Goal: Task Accomplishment & Management: Complete application form

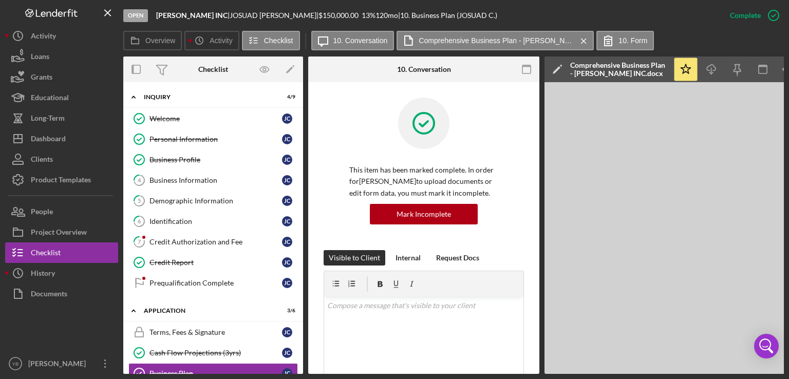
scroll to position [244, 0]
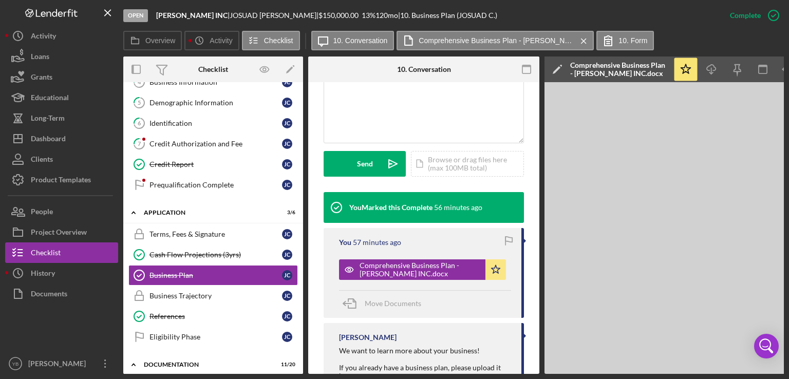
drag, startPoint x: 304, startPoint y: 169, endPoint x: 304, endPoint y: 178, distance: 8.7
click at [304, 178] on div "Overview Internal Workflow Stage Open Icon/Dropdown Arrow Archive (can unarchiv…" at bounding box center [453, 214] width 661 height 317
drag, startPoint x: 304, startPoint y: 178, endPoint x: 301, endPoint y: 159, distance: 19.2
click at [301, 159] on div "Overview Internal Workflow Stage Open Icon/Dropdown Arrow Archive (can unarchiv…" at bounding box center [453, 214] width 661 height 317
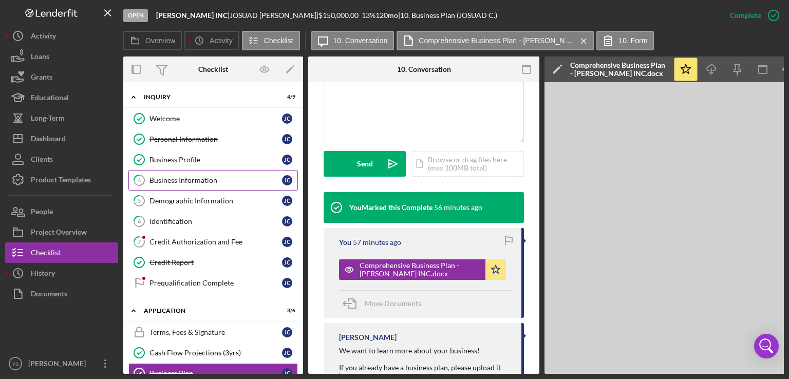
click at [183, 177] on div "Business Information" at bounding box center [215, 180] width 133 height 8
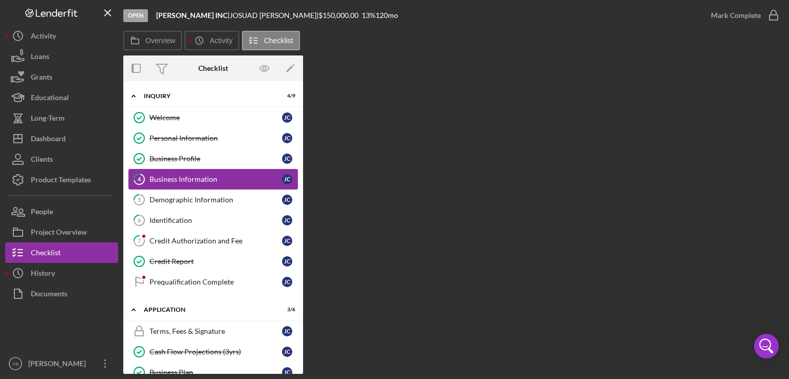
click at [190, 181] on div "Business Information" at bounding box center [215, 179] width 133 height 8
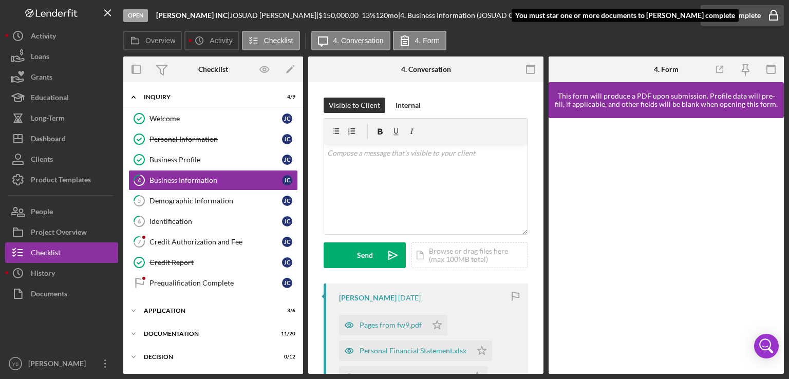
click at [741, 13] on div "Mark Complete" at bounding box center [736, 15] width 50 height 21
click at [779, 187] on div at bounding box center [666, 246] width 235 height 256
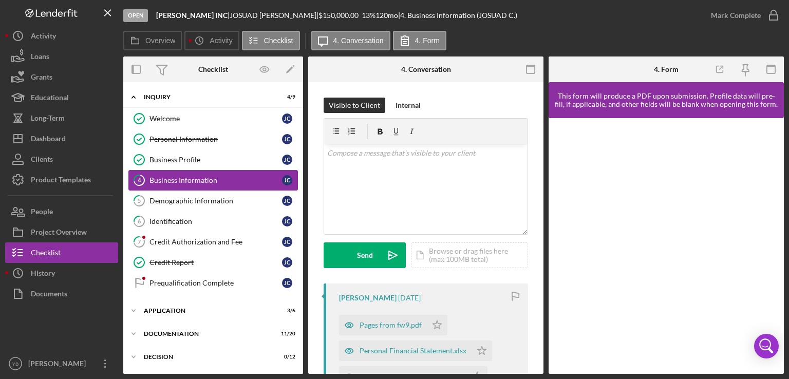
click at [203, 181] on div "Business Information" at bounding box center [215, 180] width 133 height 8
click at [781, 175] on div at bounding box center [666, 246] width 235 height 256
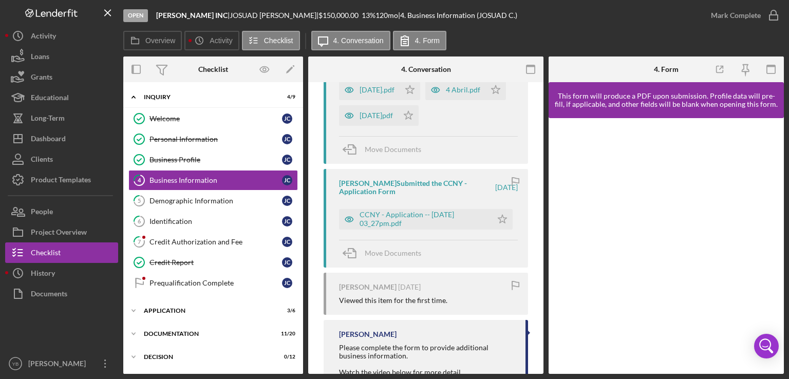
scroll to position [622, 0]
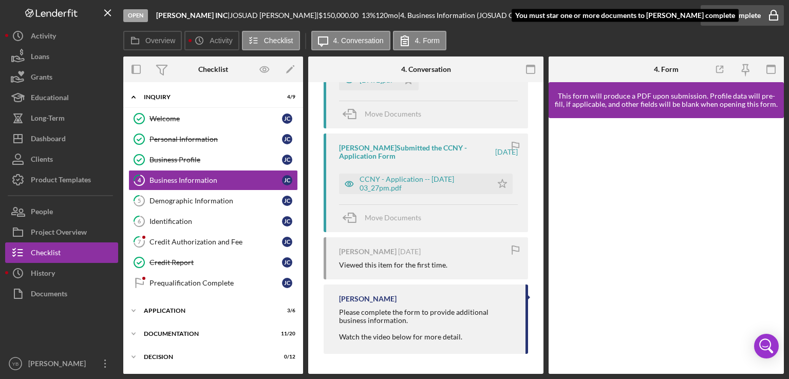
click at [761, 16] on icon "button" at bounding box center [774, 16] width 26 height 26
click at [500, 182] on icon "Icon/Star" at bounding box center [502, 184] width 21 height 21
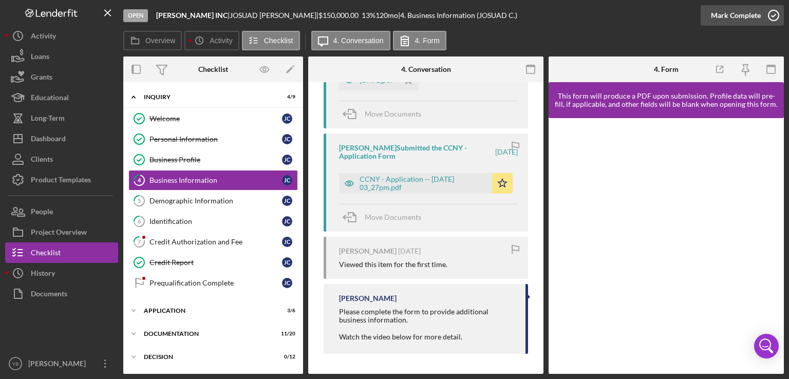
click at [735, 18] on div "Mark Complete" at bounding box center [736, 15] width 50 height 21
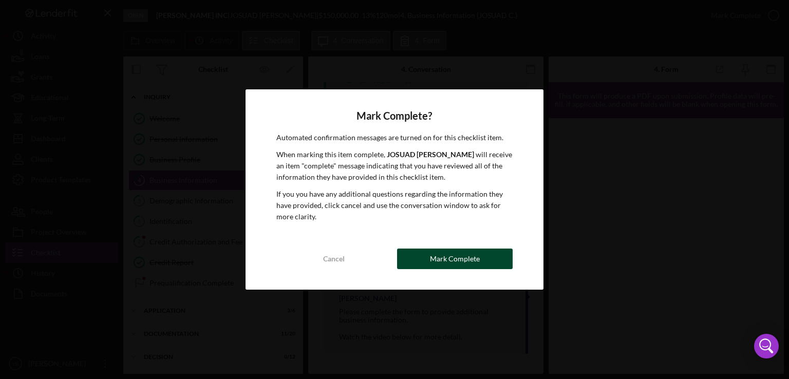
click at [462, 256] on div "Mark Complete" at bounding box center [455, 259] width 50 height 21
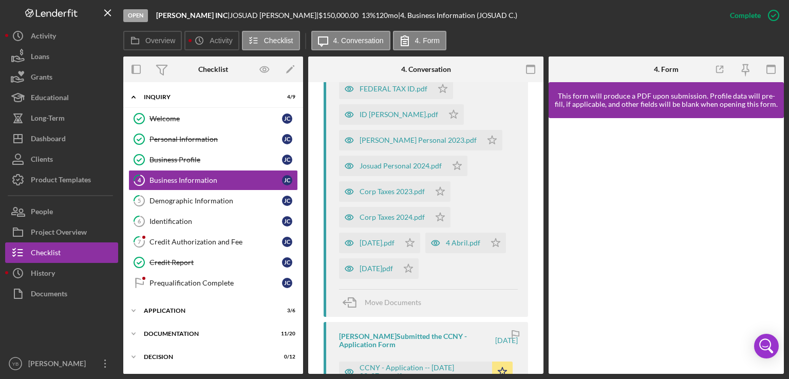
scroll to position [927, 0]
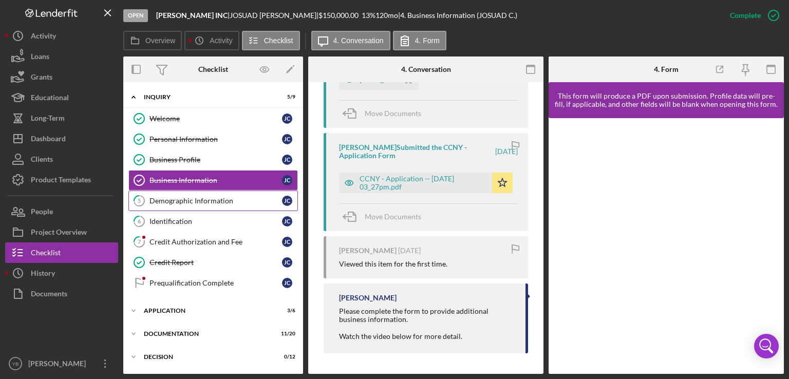
click at [193, 197] on div "Demographic Information" at bounding box center [215, 201] width 133 height 8
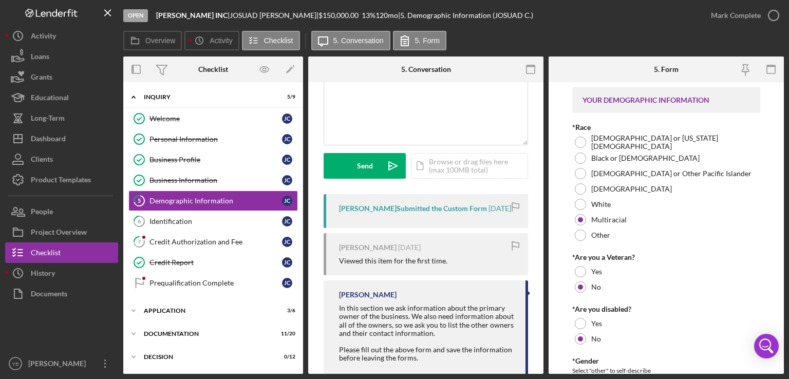
scroll to position [95, 0]
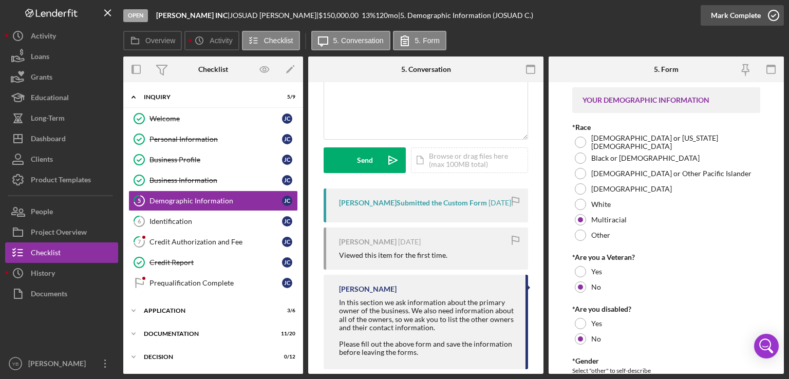
click at [732, 17] on div "Mark Complete" at bounding box center [736, 15] width 50 height 21
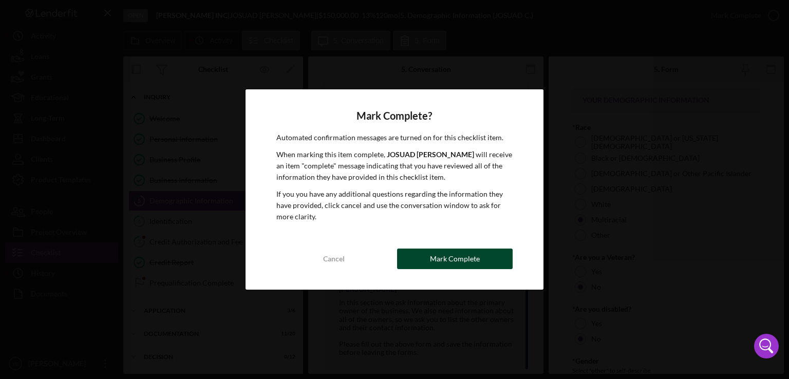
click at [460, 262] on div "Mark Complete" at bounding box center [455, 259] width 50 height 21
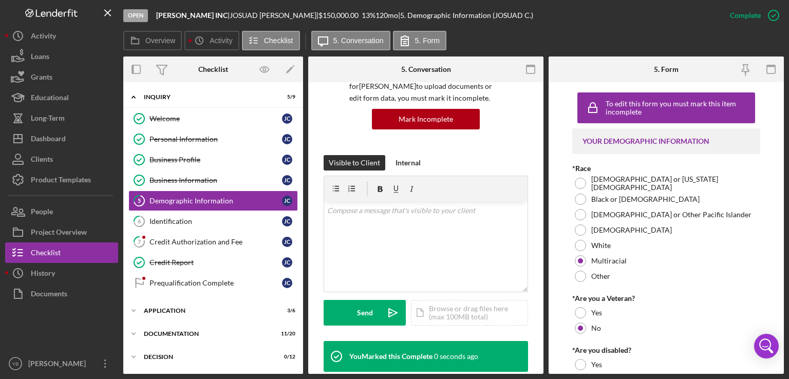
scroll to position [259, 0]
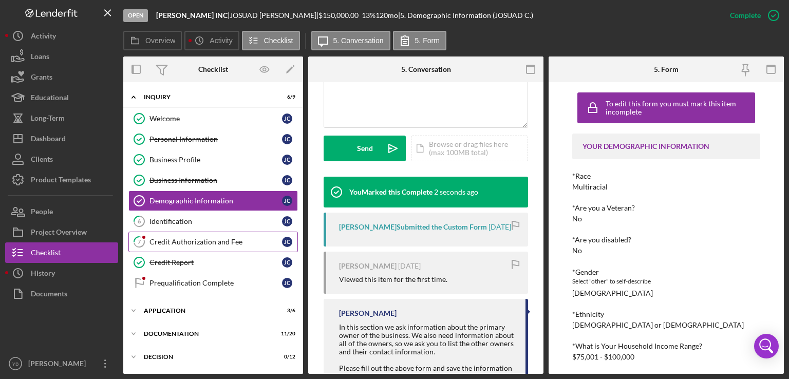
click at [184, 247] on link "7 Credit Authorization and Fee [PERSON_NAME]" at bounding box center [212, 242] width 169 height 21
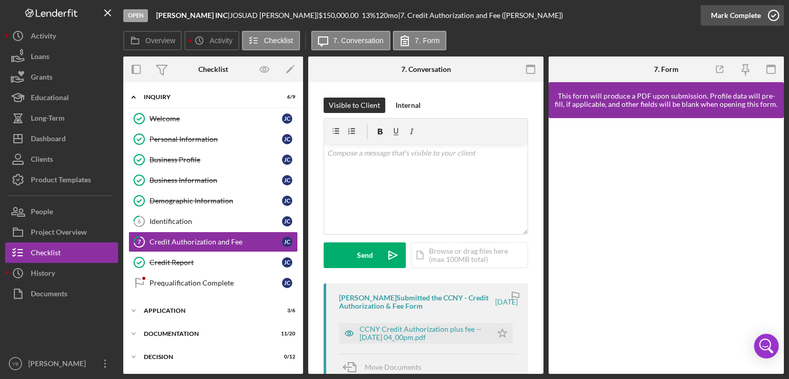
click at [734, 15] on div "Mark Complete" at bounding box center [736, 15] width 50 height 21
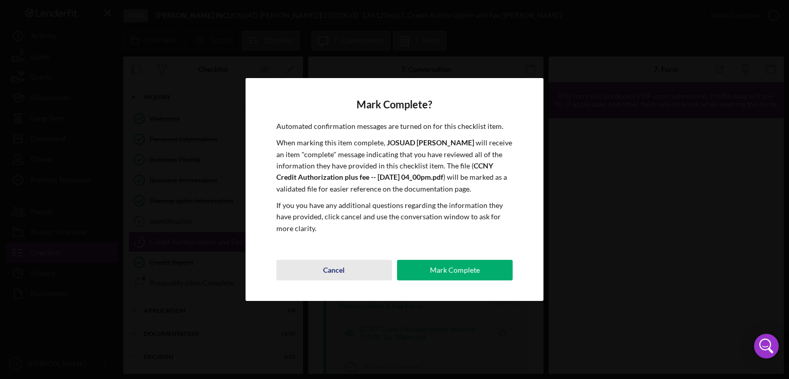
click at [346, 277] on button "Cancel" at bounding box center [334, 270] width 116 height 21
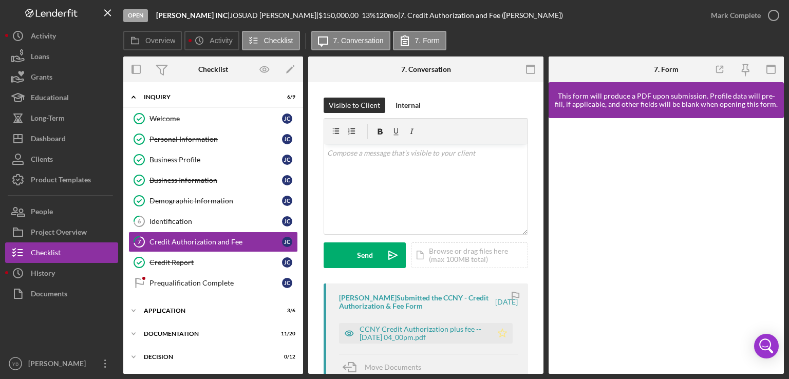
click at [499, 332] on icon "Icon/Star" at bounding box center [502, 333] width 21 height 21
click at [758, 12] on div "Mark Complete" at bounding box center [736, 15] width 50 height 21
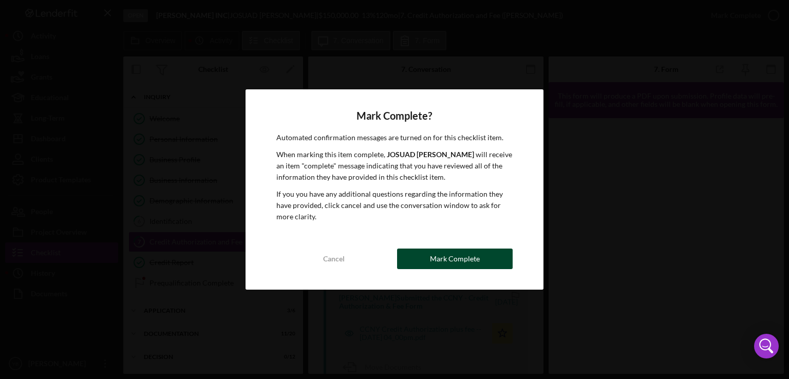
click at [448, 256] on div "Mark Complete" at bounding box center [455, 259] width 50 height 21
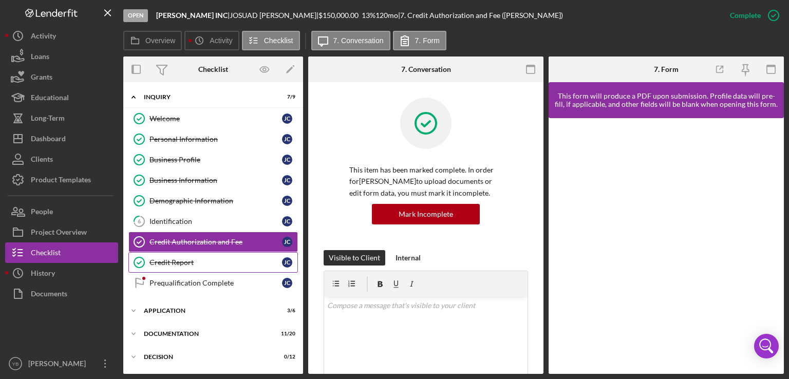
click at [171, 259] on div "Credit Report" at bounding box center [215, 262] width 133 height 8
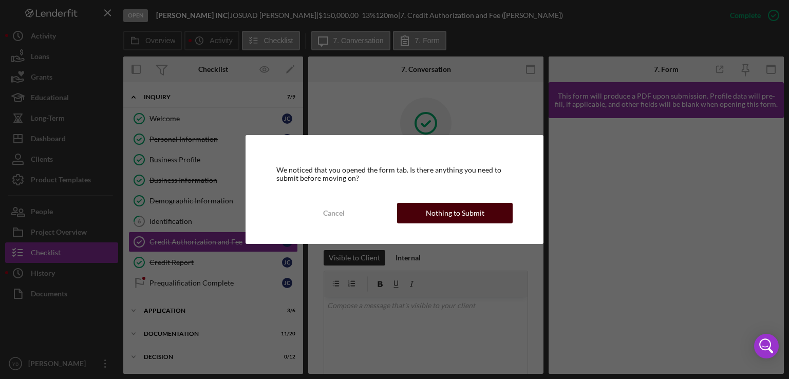
click at [449, 211] on div "Nothing to Submit" at bounding box center [455, 213] width 59 height 21
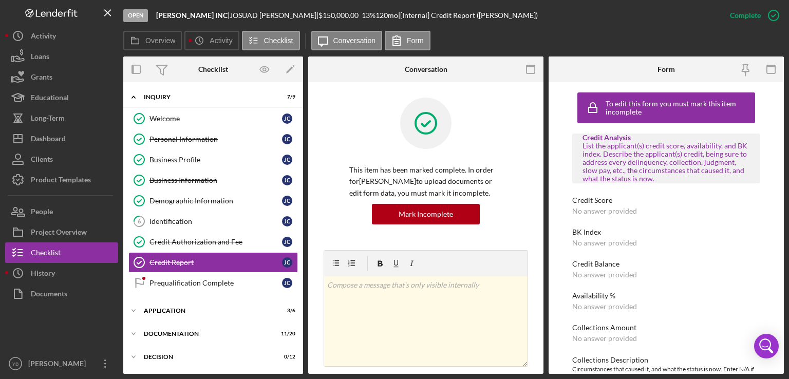
click at [580, 247] on div "No answer provided" at bounding box center [604, 243] width 65 height 8
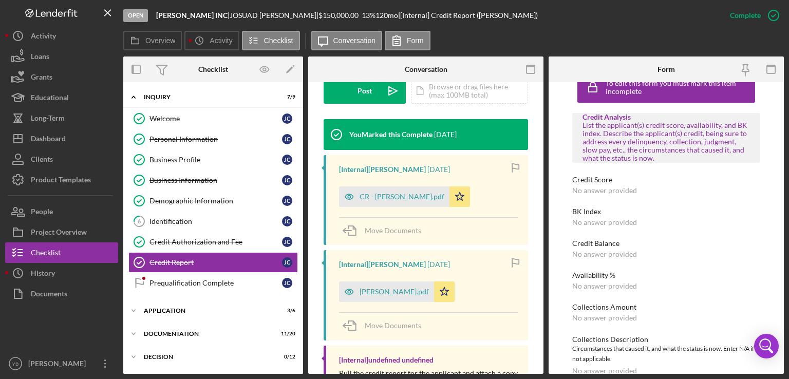
scroll to position [306, 0]
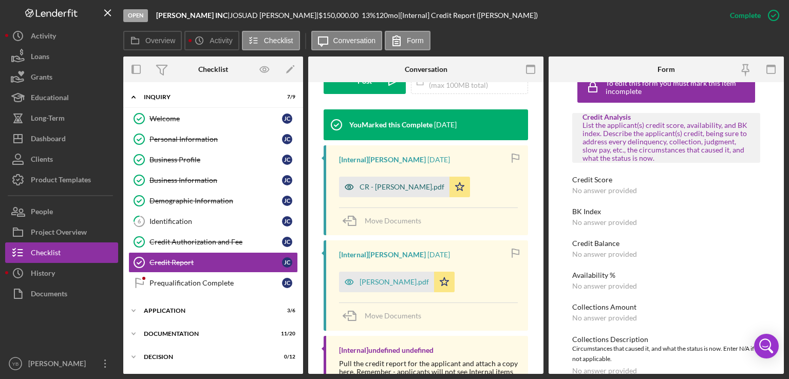
click at [416, 191] on div "CR - [PERSON_NAME].pdf" at bounding box center [402, 187] width 85 height 8
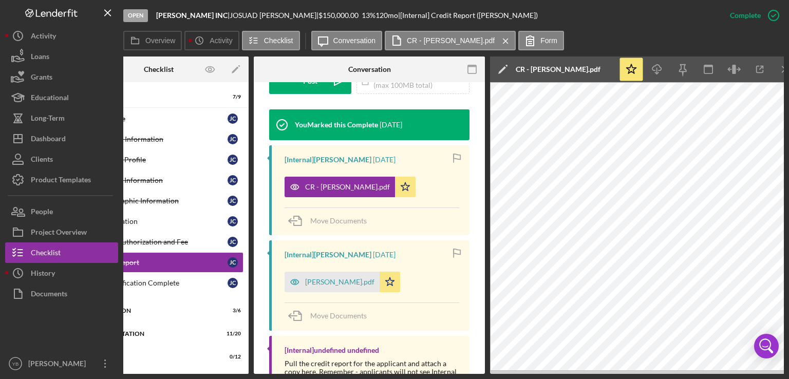
scroll to position [0, 0]
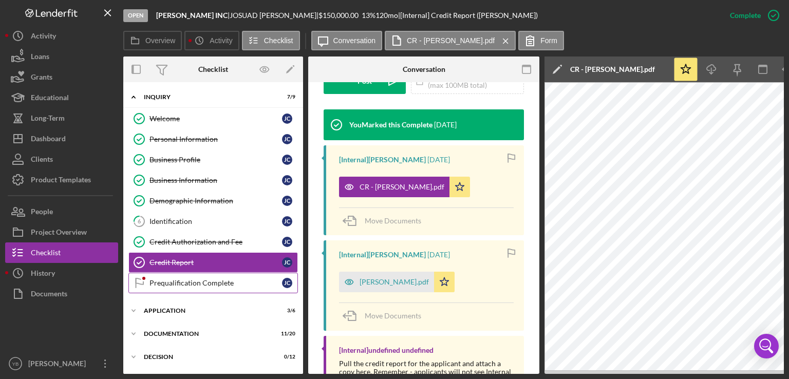
click at [210, 280] on div "Prequalification Complete" at bounding box center [215, 283] width 133 height 8
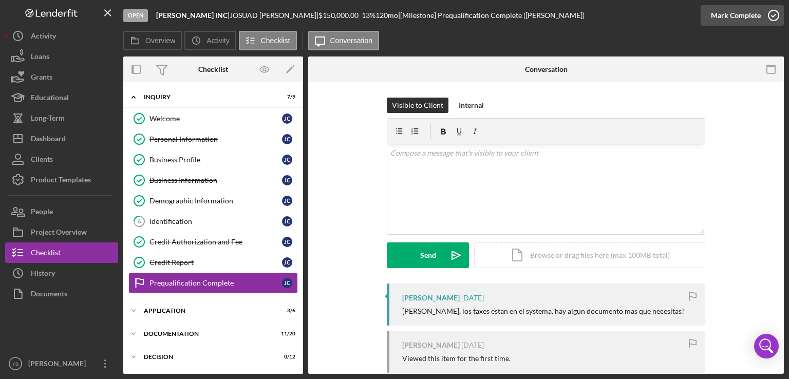
click at [760, 23] on button "Mark Complete" at bounding box center [742, 15] width 83 height 21
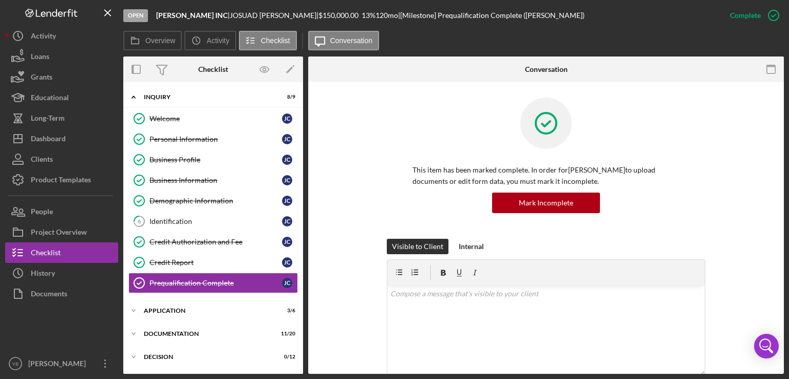
scroll to position [66, 0]
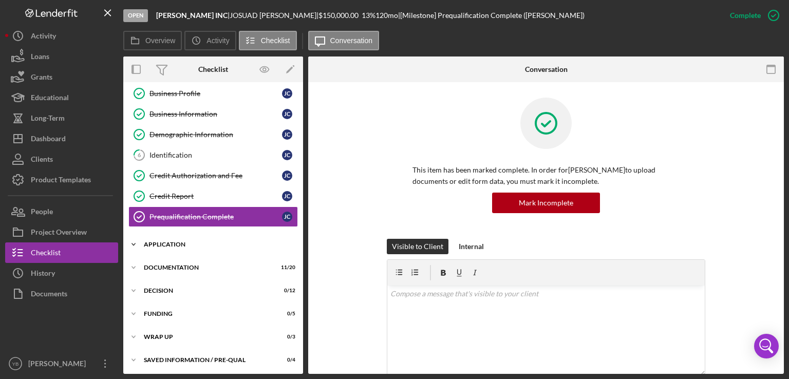
click at [173, 243] on div "Application" at bounding box center [217, 244] width 146 height 6
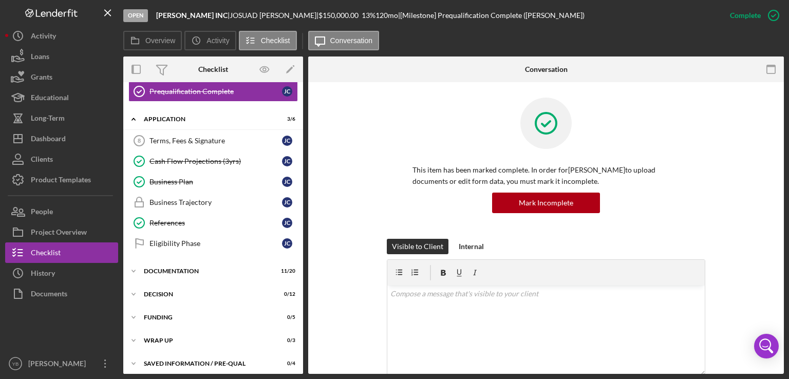
scroll to position [193, 0]
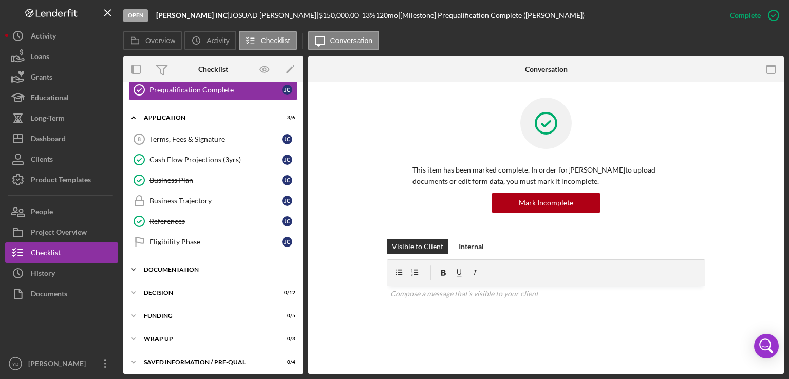
click at [191, 269] on div "Icon/Expander Documentation 11 / 20" at bounding box center [213, 269] width 180 height 21
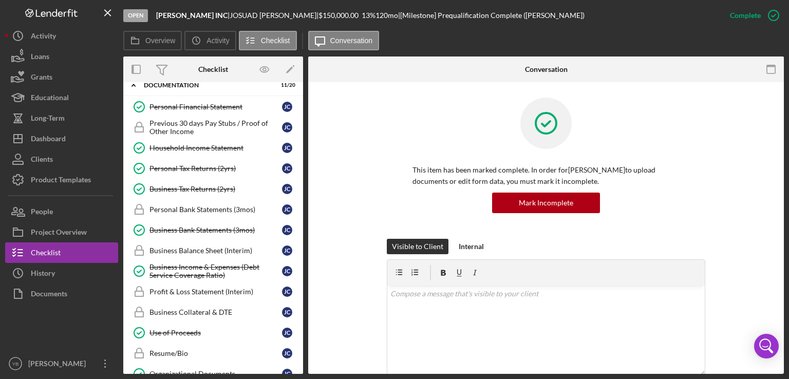
scroll to position [381, 0]
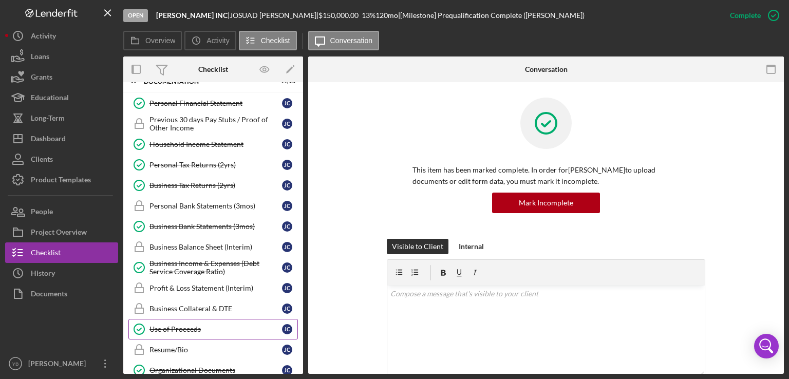
click at [192, 325] on div "Use of Proceeds" at bounding box center [215, 329] width 133 height 8
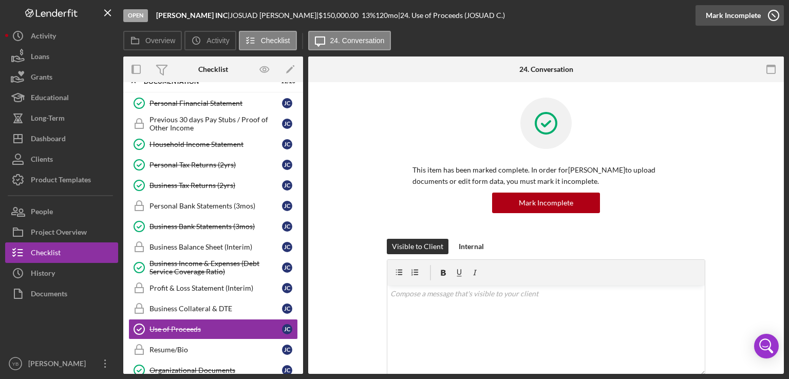
click at [751, 20] on div "Mark Incomplete" at bounding box center [733, 15] width 55 height 21
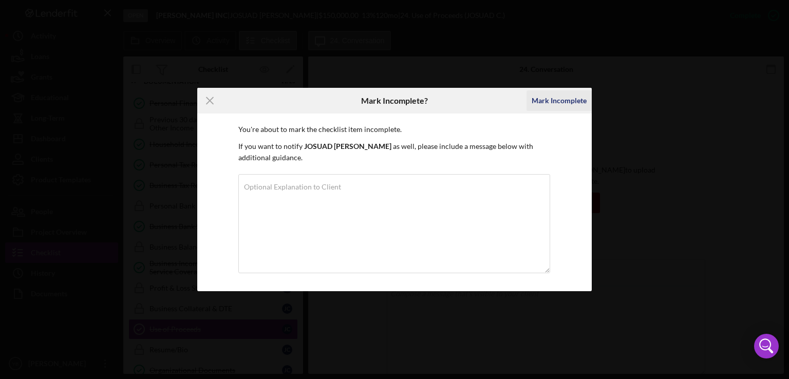
click at [559, 97] on div "Mark Incomplete" at bounding box center [559, 100] width 55 height 21
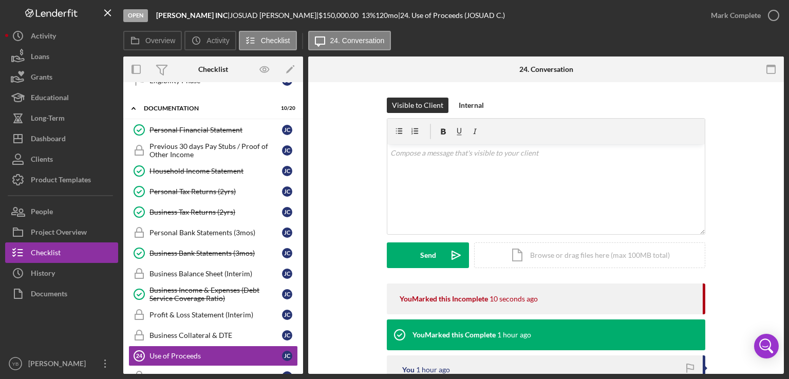
scroll to position [352, 0]
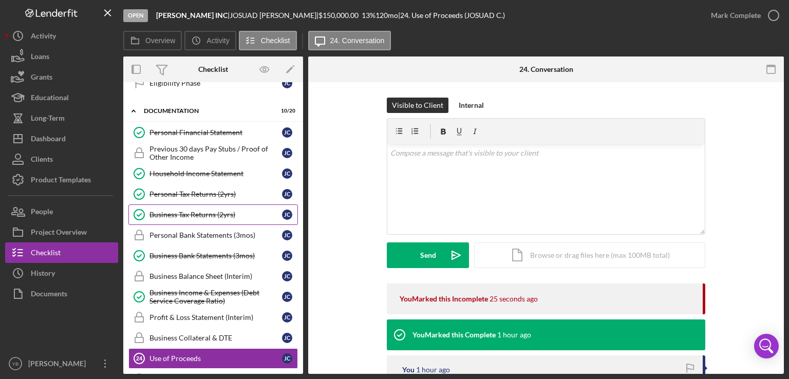
click at [209, 214] on div "Business Tax Returns (2yrs)" at bounding box center [215, 215] width 133 height 8
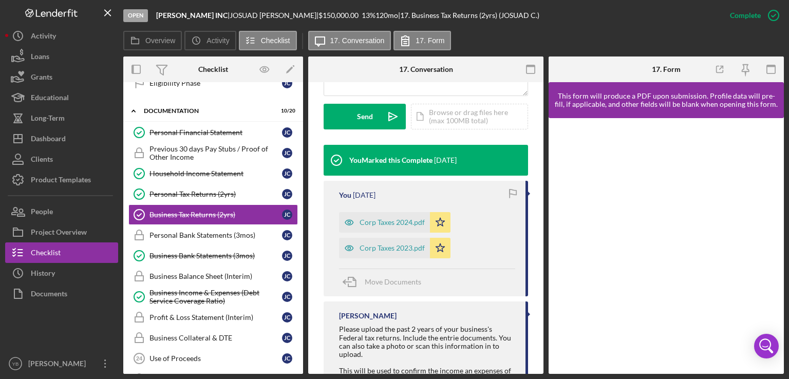
scroll to position [294, 0]
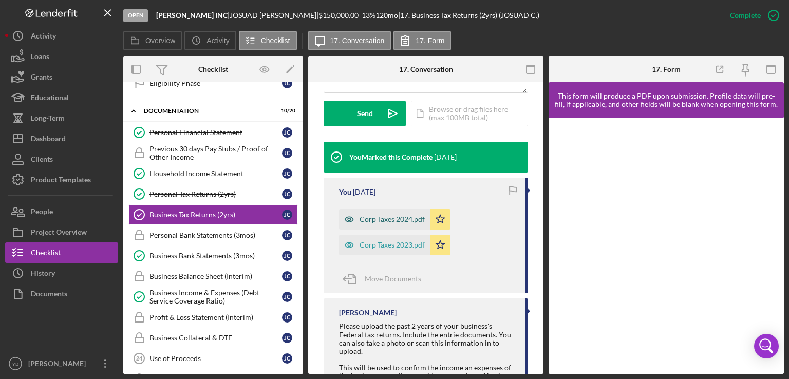
click at [389, 223] on div "Corp Taxes 2024.pdf" at bounding box center [392, 219] width 65 height 8
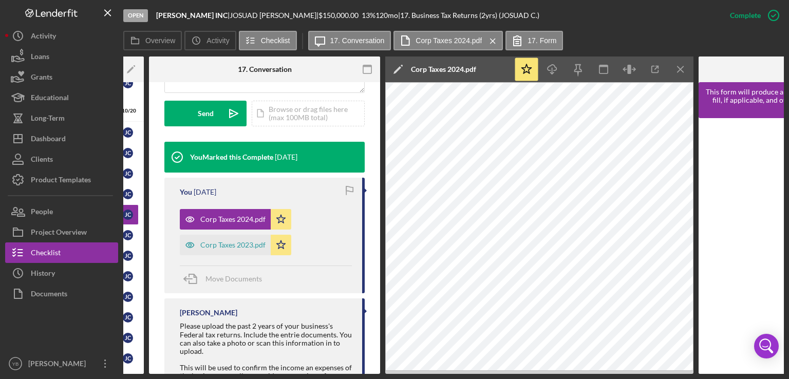
scroll to position [0, 160]
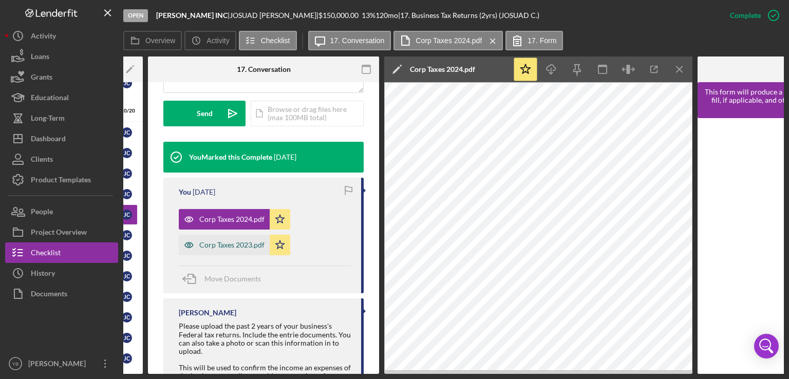
click at [238, 249] on div "Corp Taxes 2023.pdf" at bounding box center [231, 245] width 65 height 8
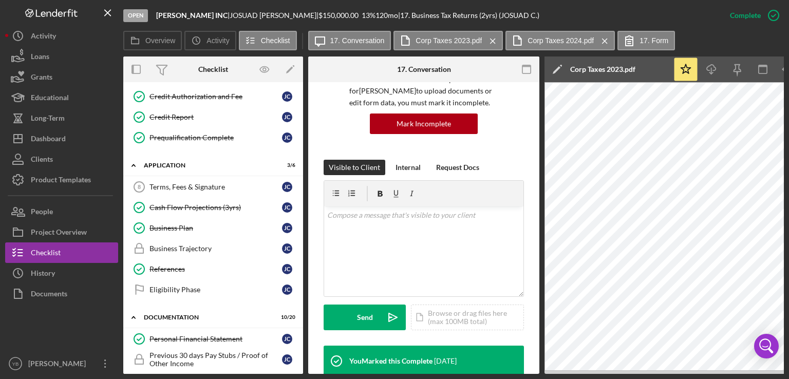
scroll to position [143, 0]
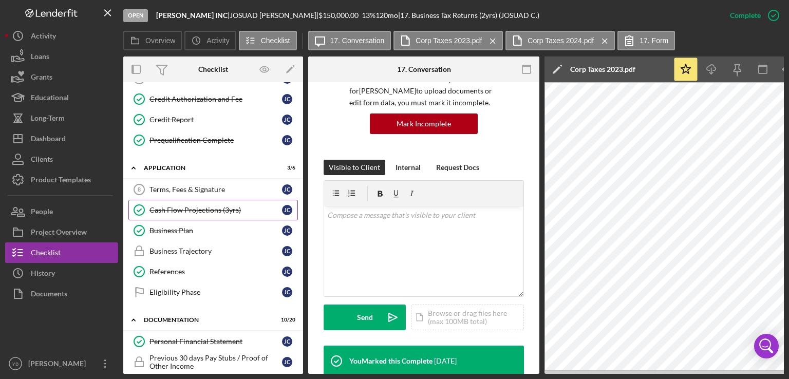
click at [196, 206] on div "Cash Flow Projections (3yrs)" at bounding box center [215, 210] width 133 height 8
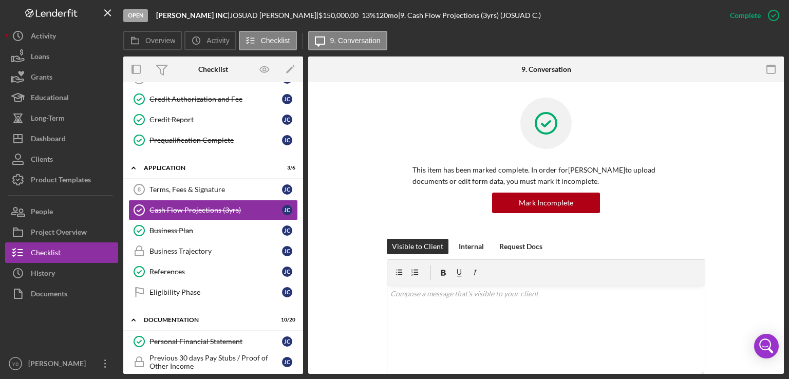
click at [723, 201] on div "This item has been marked complete. In order for [PERSON_NAME] to upload docume…" at bounding box center [546, 168] width 445 height 141
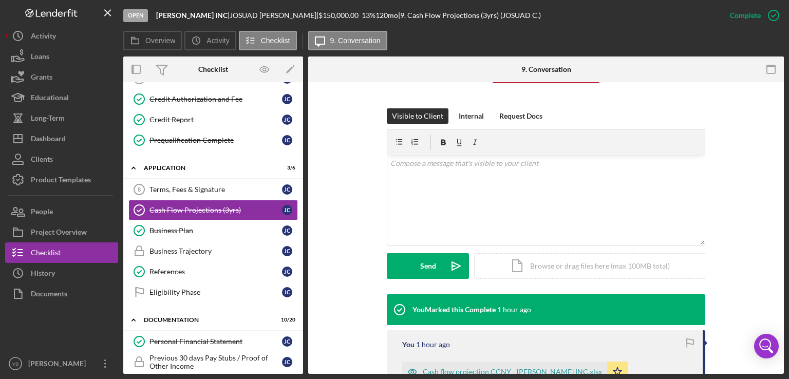
scroll to position [247, 0]
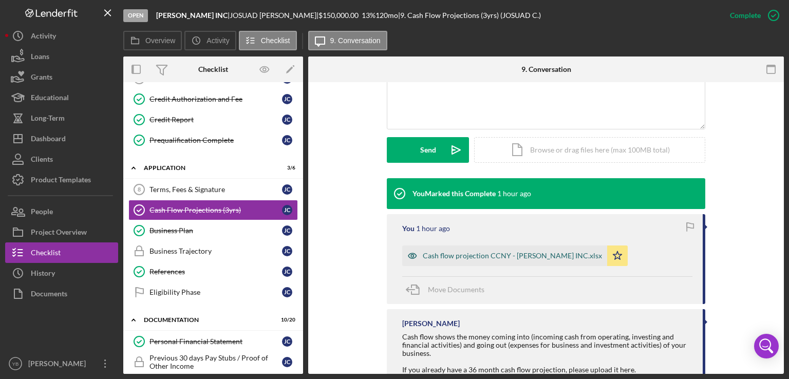
click at [488, 259] on div "Cash flow projection CCNY - [PERSON_NAME] INC.xlsx" at bounding box center [504, 256] width 205 height 21
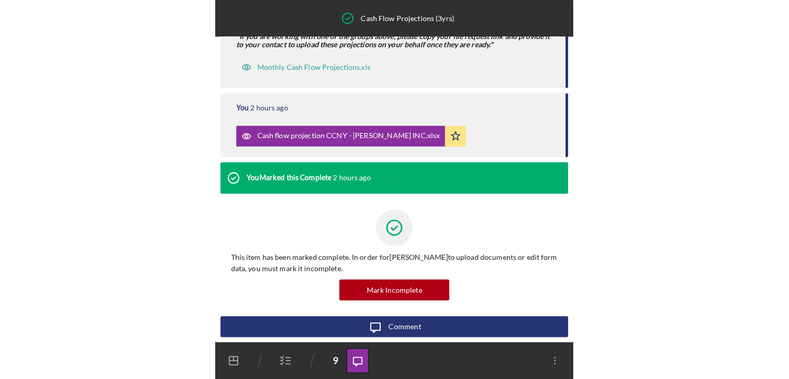
scroll to position [0, 0]
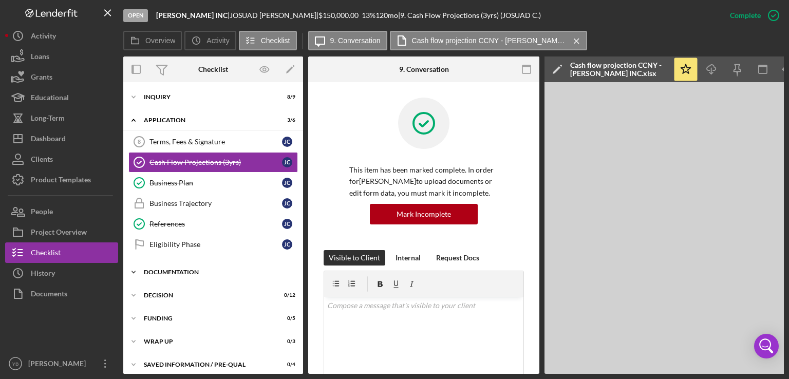
click at [180, 265] on div "Icon/Expander Documentation 10 / 20" at bounding box center [213, 272] width 180 height 21
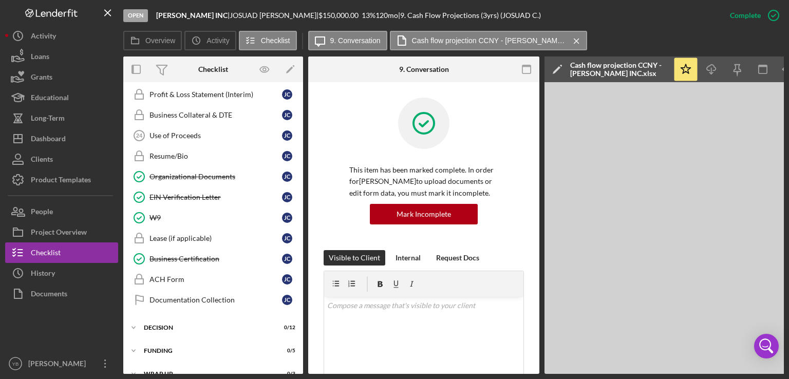
scroll to position [385, 0]
click at [190, 172] on div "Organizational Documents" at bounding box center [215, 176] width 133 height 8
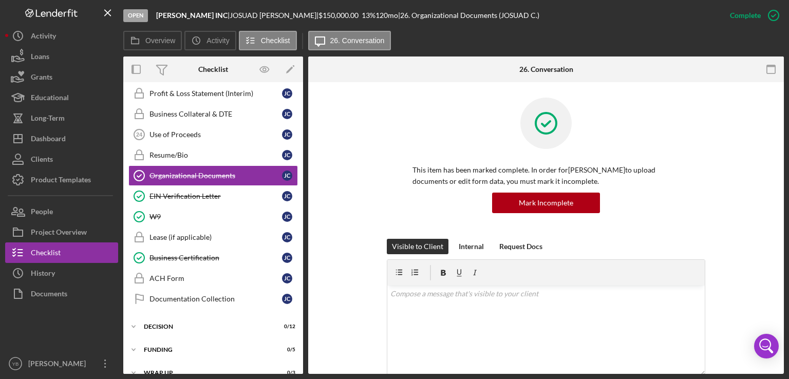
click at [702, 178] on div "This item has been marked complete. In order for [PERSON_NAME] to upload docume…" at bounding box center [546, 168] width 318 height 141
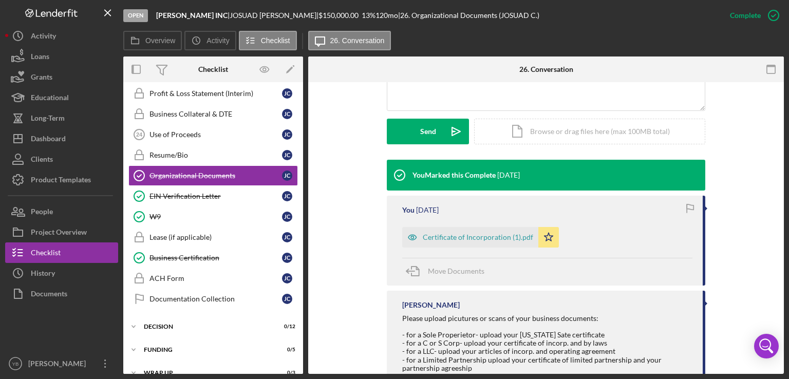
scroll to position [288, 0]
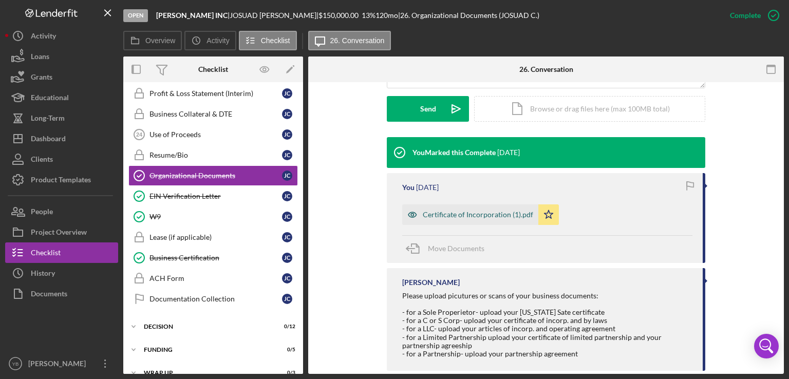
click at [483, 216] on div "Certificate of Incorporation (1).pdf" at bounding box center [478, 215] width 110 height 8
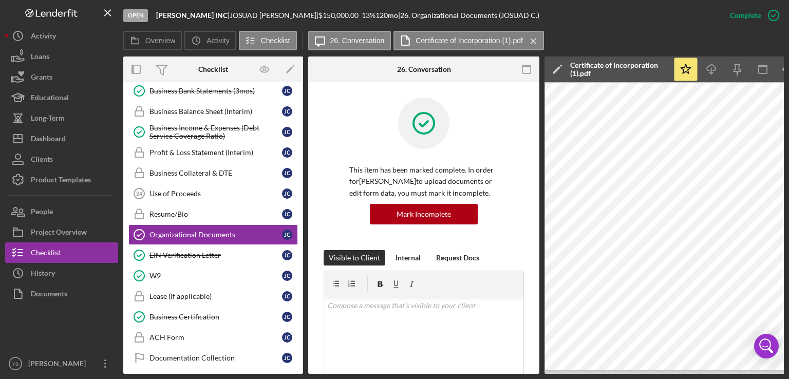
scroll to position [200, 0]
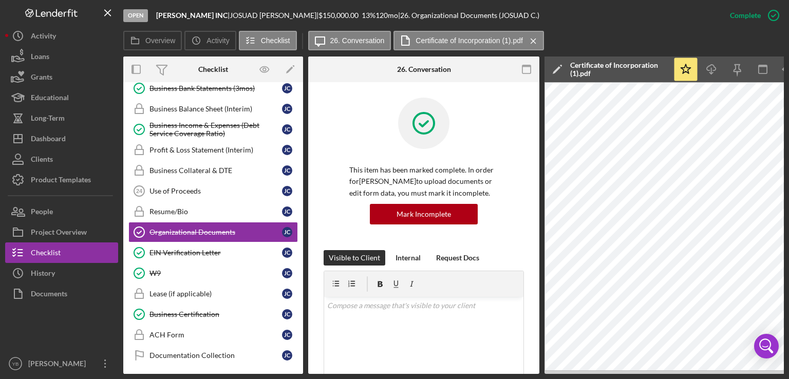
drag, startPoint x: 584, startPoint y: 374, endPoint x: 684, endPoint y: 373, distance: 100.2
click at [684, 373] on div "Open [PERSON_NAME] INC | [PERSON_NAME] | $150,000.00 13 % 120 mo | 26. Organiza…" at bounding box center [394, 189] width 789 height 379
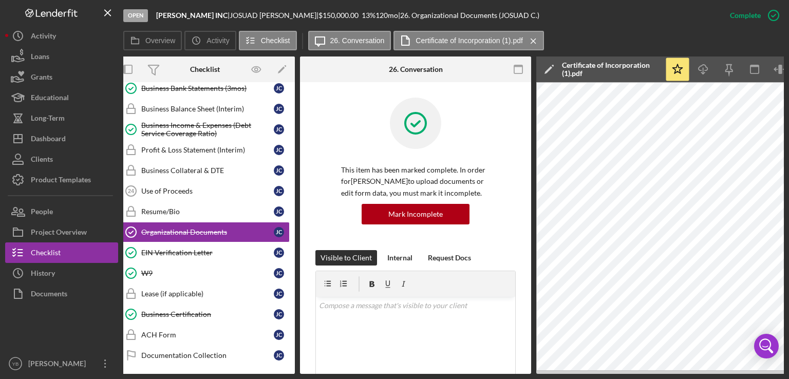
scroll to position [0, 0]
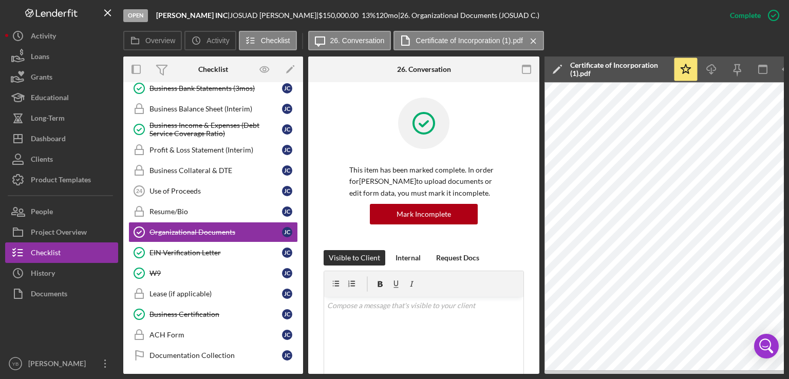
drag, startPoint x: 304, startPoint y: 212, endPoint x: 300, endPoint y: 194, distance: 18.3
click at [300, 194] on div "Overview Internal Workflow Stage Open Icon/Dropdown Arrow Archive (can unarchiv…" at bounding box center [453, 214] width 661 height 317
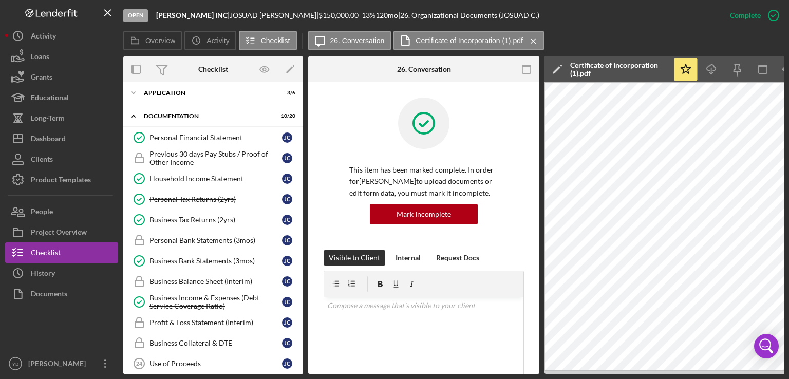
scroll to position [23, 0]
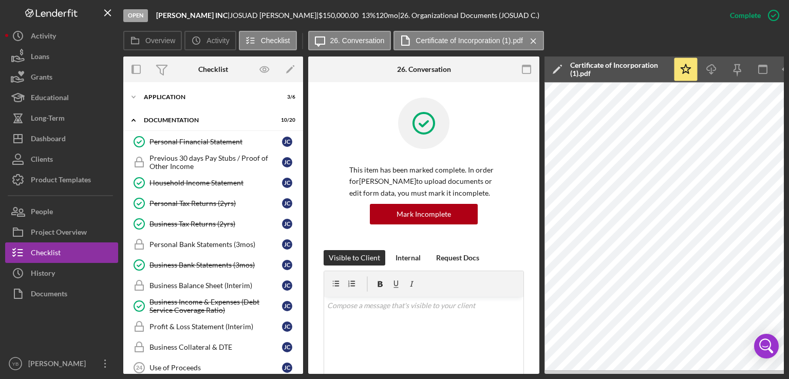
drag, startPoint x: 305, startPoint y: 224, endPoint x: 301, endPoint y: 234, distance: 10.1
click at [301, 234] on div "Overview Internal Workflow Stage Open Icon/Dropdown Arrow Archive (can unarchiv…" at bounding box center [453, 214] width 661 height 317
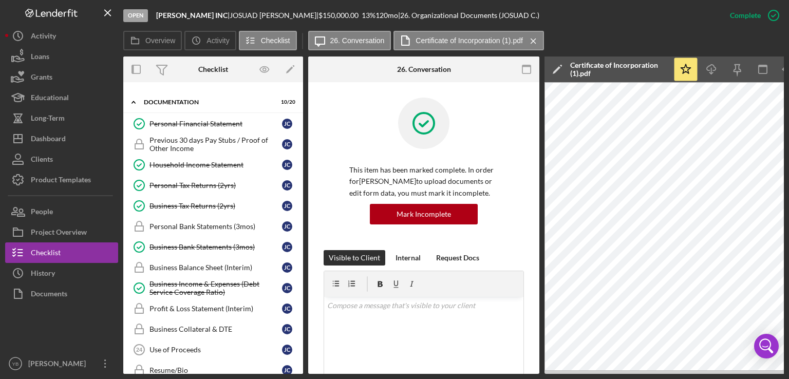
scroll to position [0, 0]
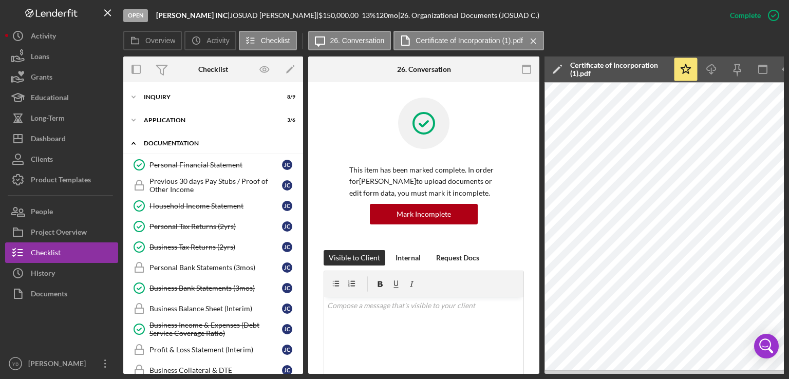
click at [183, 140] on div "Icon/Expander Documentation 10 / 20" at bounding box center [213, 143] width 180 height 21
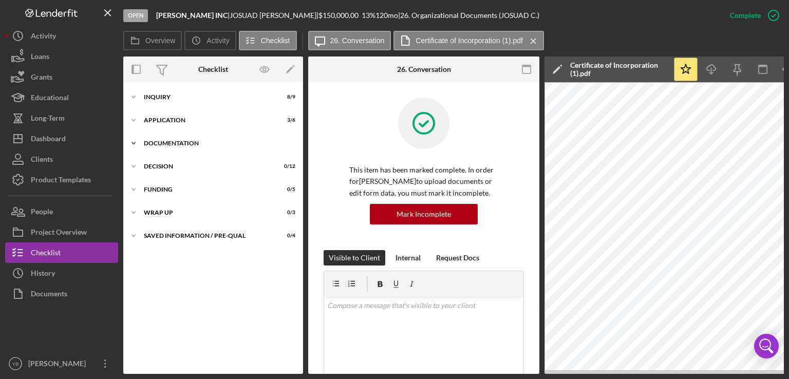
click at [183, 140] on div "Icon/Expander Documentation 10 / 20" at bounding box center [213, 143] width 180 height 21
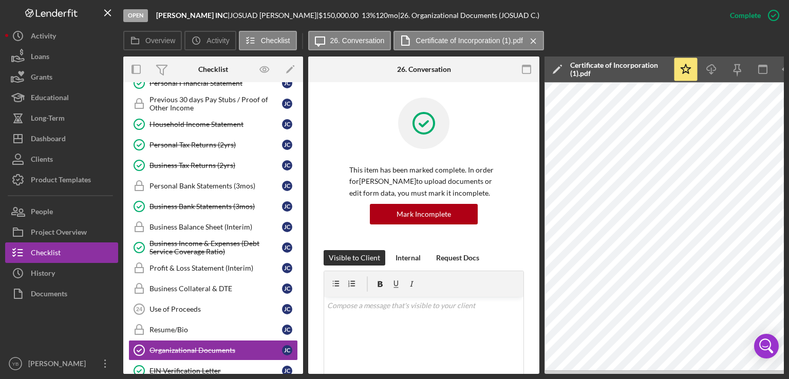
scroll to position [79, 0]
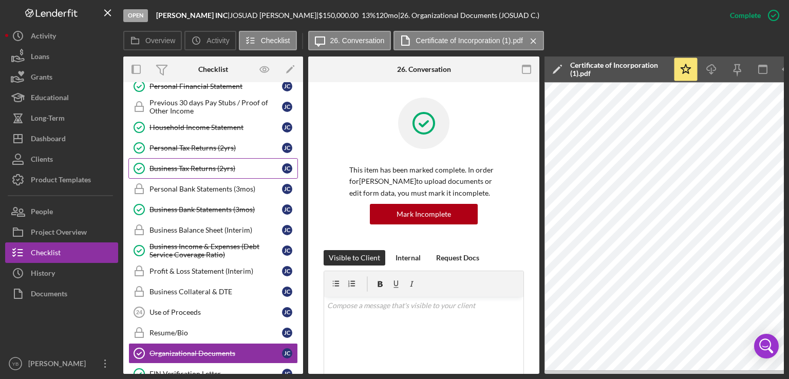
click at [183, 162] on link "Business Tax Returns (2yrs) Business Tax Returns (2yrs) [PERSON_NAME]" at bounding box center [212, 168] width 169 height 21
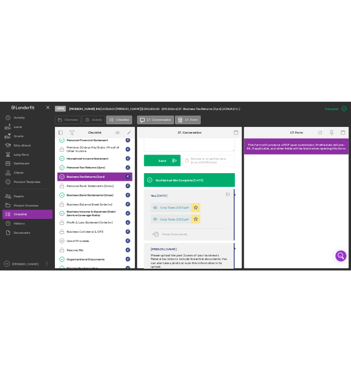
scroll to position [277, 0]
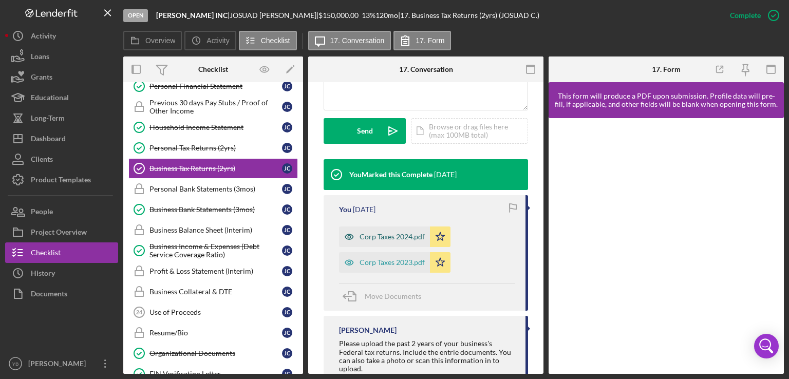
click at [393, 241] on div "Corp Taxes 2024.pdf" at bounding box center [392, 237] width 65 height 8
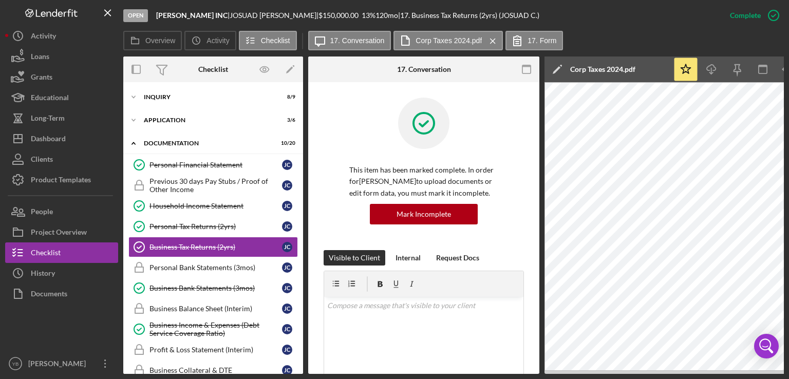
scroll to position [16, 0]
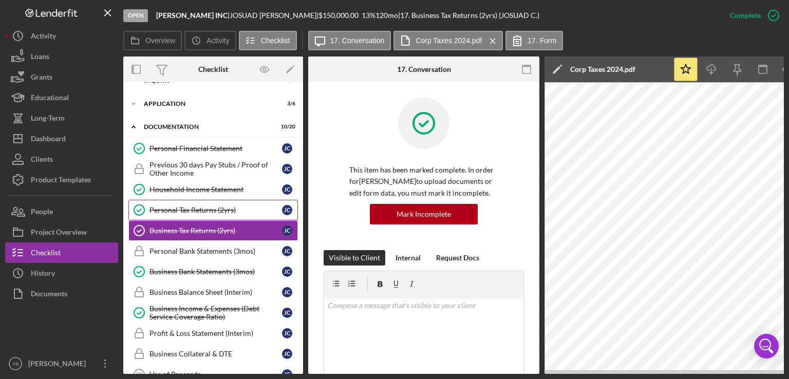
click at [211, 208] on div "Personal Tax Returns (2yrs)" at bounding box center [215, 210] width 133 height 8
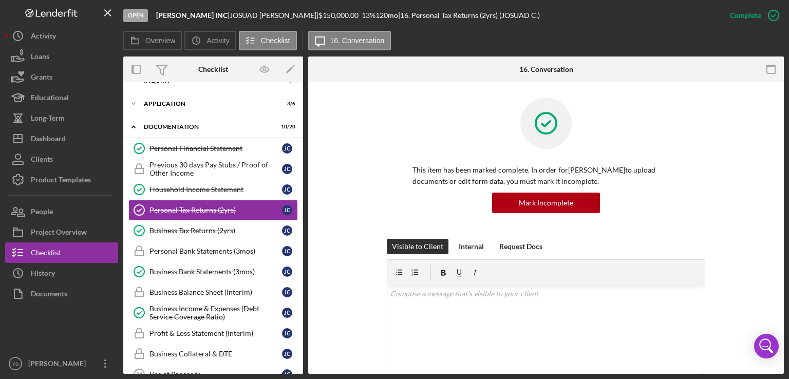
click at [747, 212] on div "This item has been marked complete. In order for [PERSON_NAME] to upload docume…" at bounding box center [546, 168] width 445 height 141
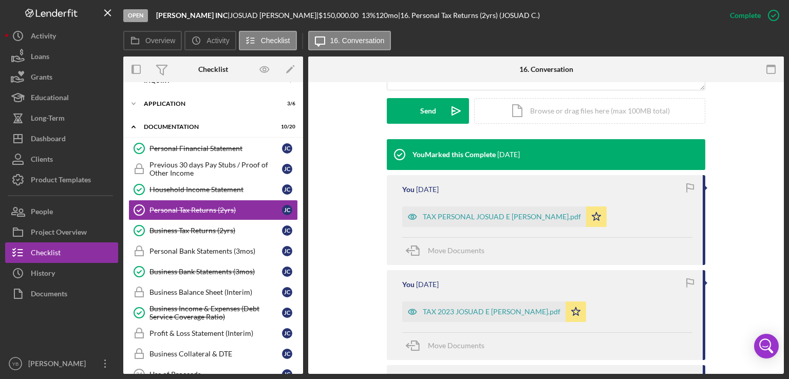
scroll to position [359, 0]
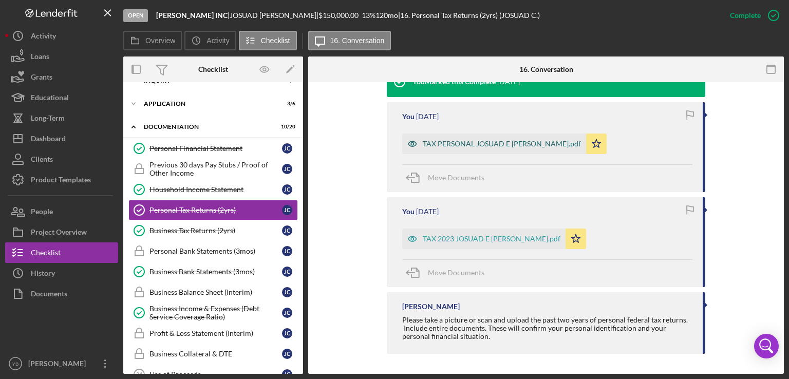
click at [524, 145] on div "TAX PERSONAL JOSUAD E [PERSON_NAME].pdf" at bounding box center [502, 144] width 158 height 8
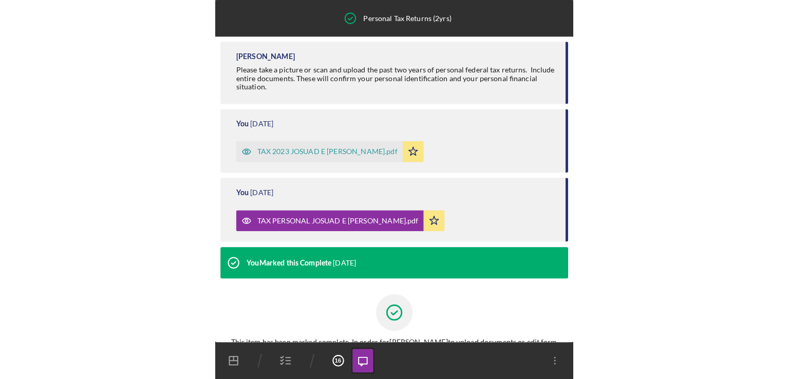
scroll to position [0, 0]
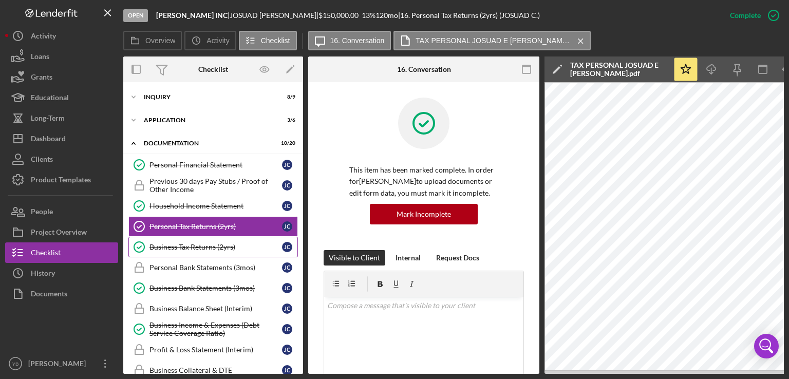
click at [203, 243] on div "Business Tax Returns (2yrs)" at bounding box center [215, 247] width 133 height 8
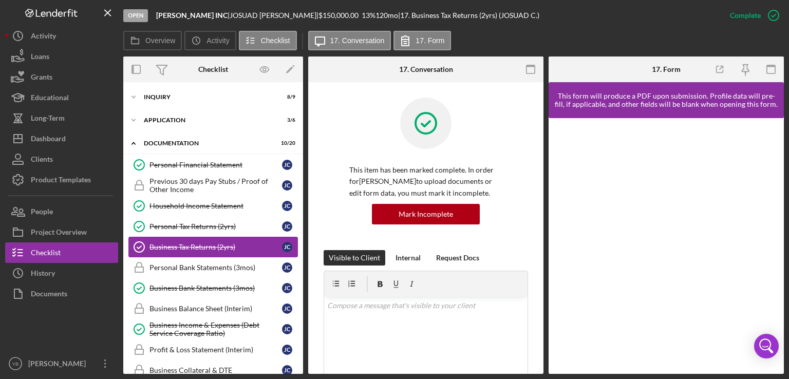
click at [203, 249] on div "Business Tax Returns (2yrs)" at bounding box center [215, 247] width 133 height 8
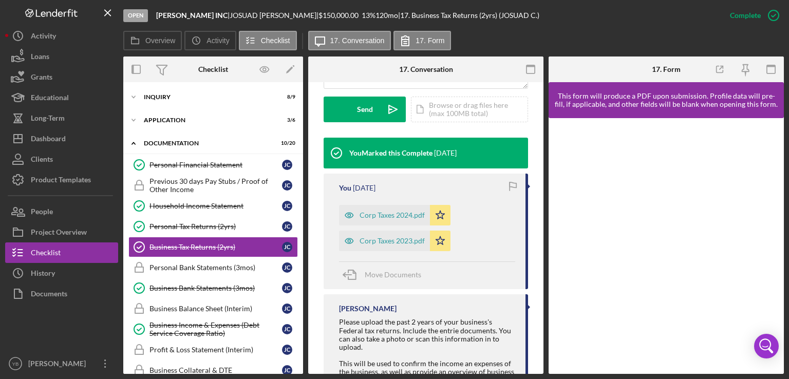
scroll to position [300, 0]
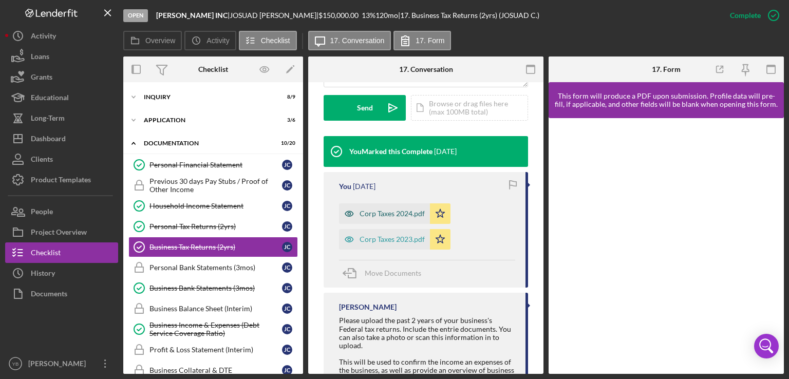
click at [402, 218] on div "Corp Taxes 2024.pdf" at bounding box center [392, 214] width 65 height 8
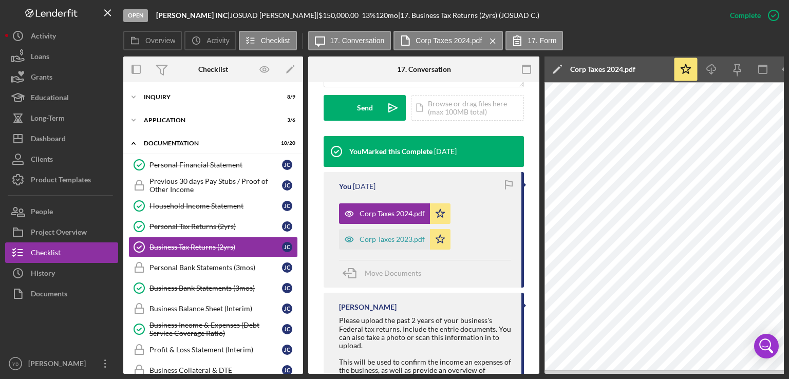
drag, startPoint x: 572, startPoint y: 373, endPoint x: 563, endPoint y: 371, distance: 9.1
click at [563, 371] on div "Overview Internal Workflow Stage Open Icon/Dropdown Arrow Archive (can unarchiv…" at bounding box center [453, 214] width 661 height 317
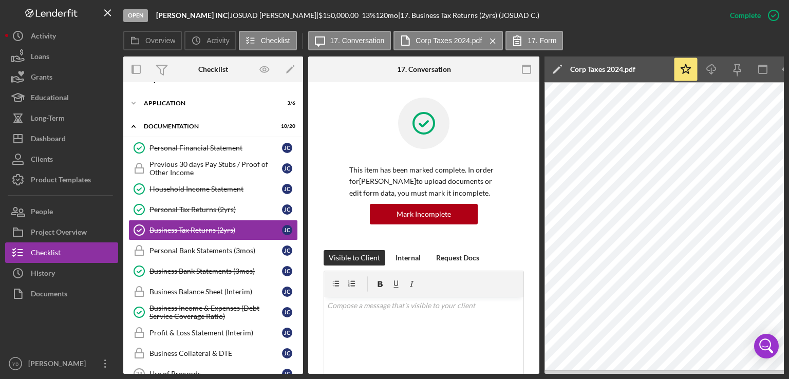
scroll to position [0, 0]
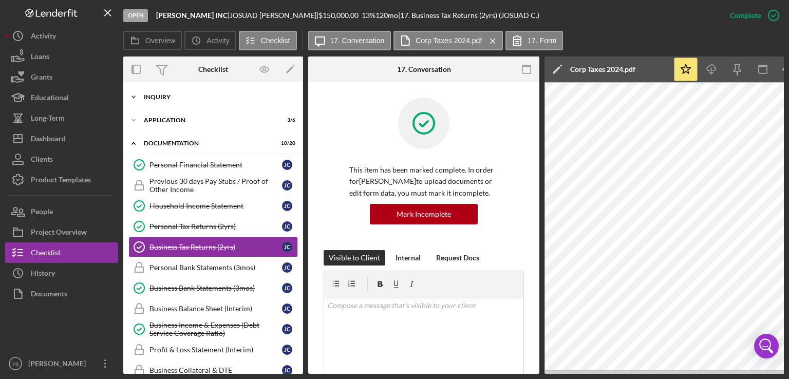
click at [170, 99] on div "Inquiry" at bounding box center [217, 97] width 146 height 6
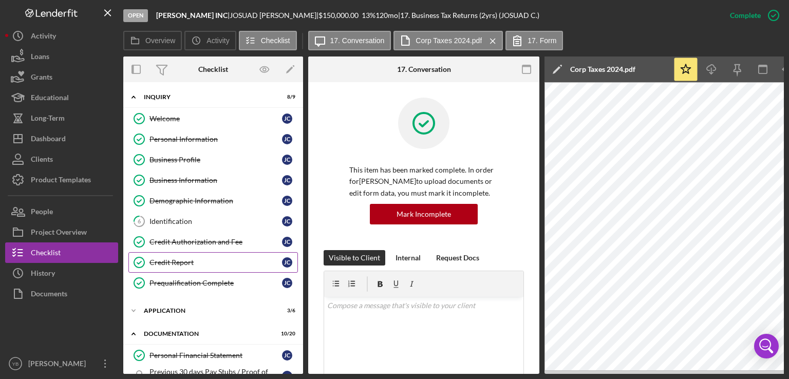
click at [175, 262] on div "Credit Report" at bounding box center [215, 262] width 133 height 8
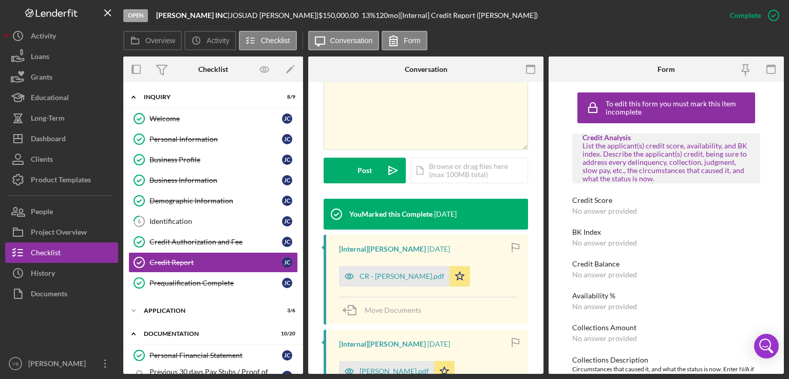
scroll to position [219, 0]
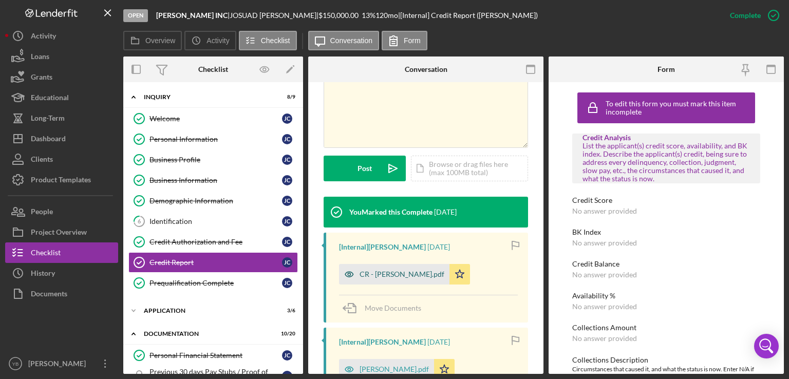
click at [398, 278] on div "CR - [PERSON_NAME].pdf" at bounding box center [402, 274] width 85 height 8
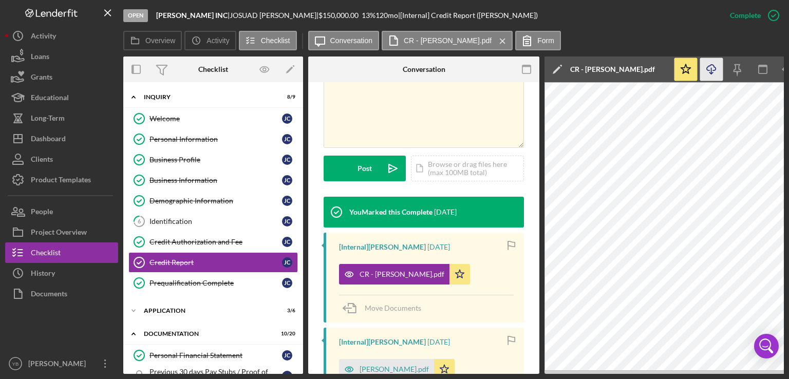
click at [710, 70] on icon "Icon/Download" at bounding box center [711, 69] width 23 height 23
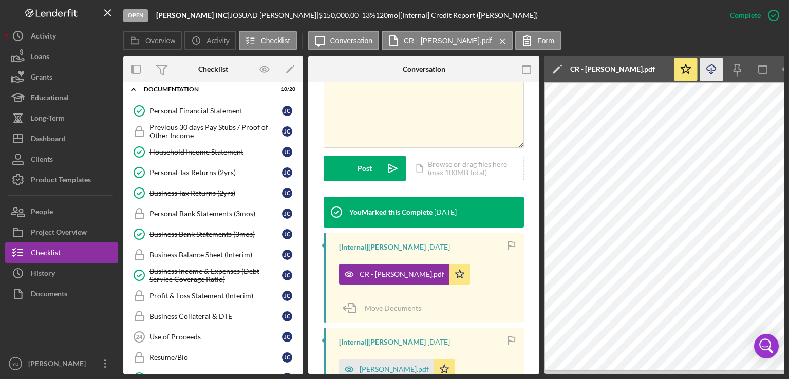
scroll to position [242, 0]
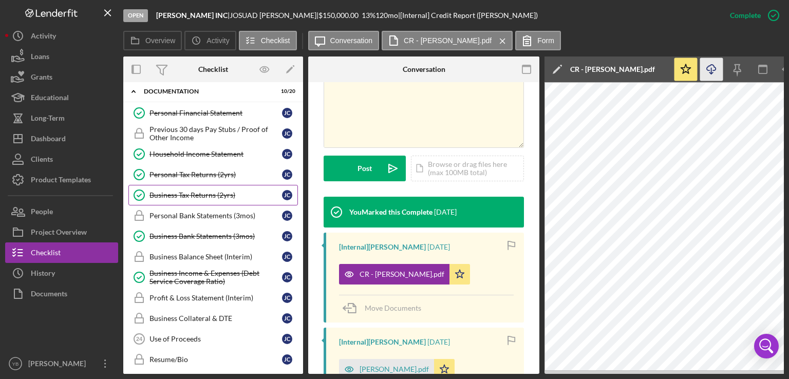
click at [175, 191] on div "Business Tax Returns (2yrs)" at bounding box center [215, 195] width 133 height 8
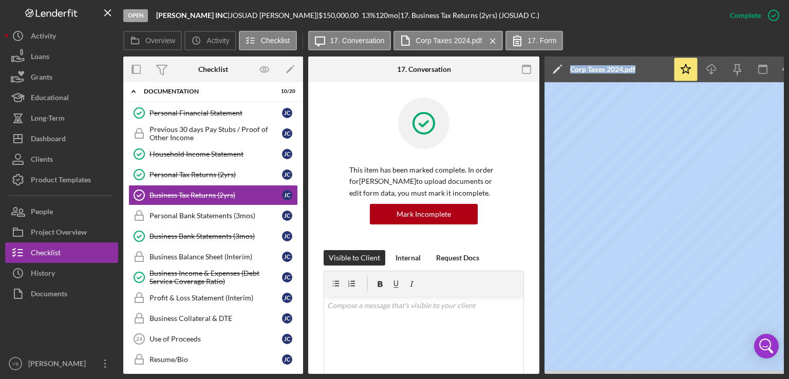
drag, startPoint x: 527, startPoint y: 374, endPoint x: 571, endPoint y: 373, distance: 44.2
click at [571, 373] on div "Open [PERSON_NAME] INC | [PERSON_NAME] | $150,000.00 13 % 120 mo | 17. Business…" at bounding box center [394, 189] width 789 height 379
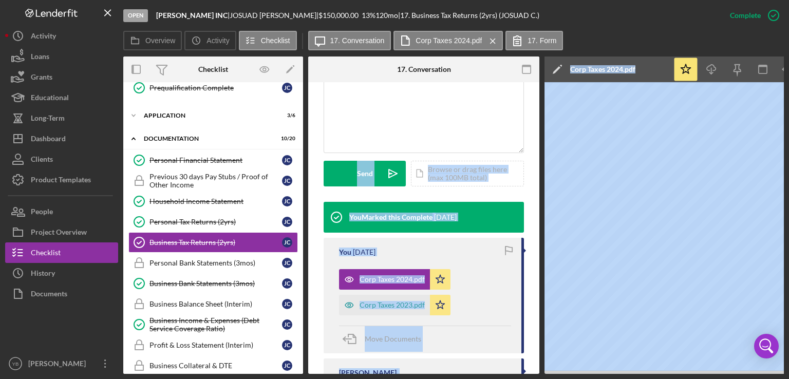
scroll to position [238, 0]
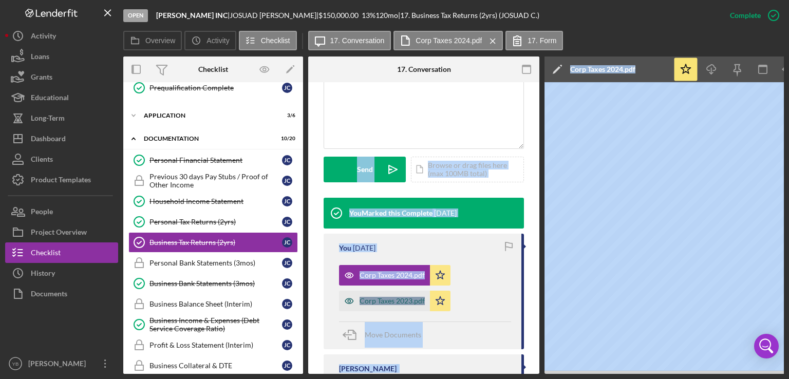
click at [395, 305] on div "Corp Taxes 2023.pdf" at bounding box center [392, 301] width 65 height 8
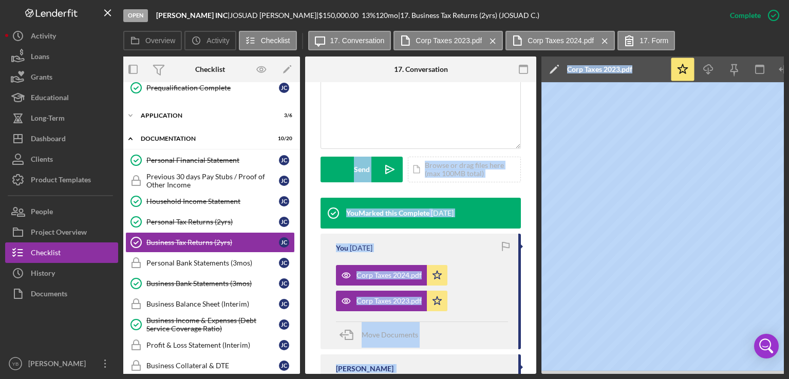
scroll to position [0, 0]
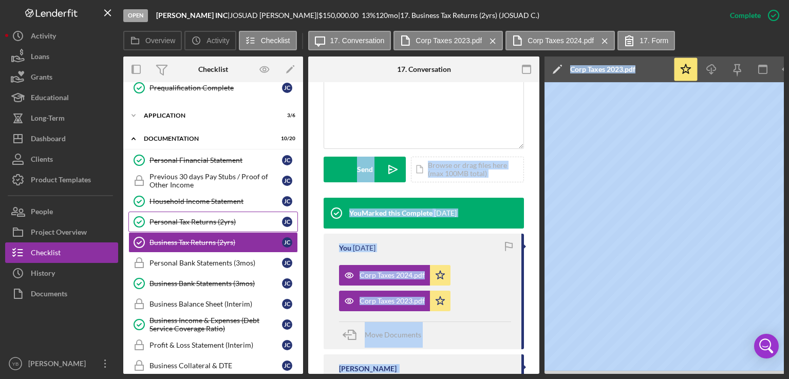
click at [196, 218] on div "Personal Tax Returns (2yrs)" at bounding box center [215, 222] width 133 height 8
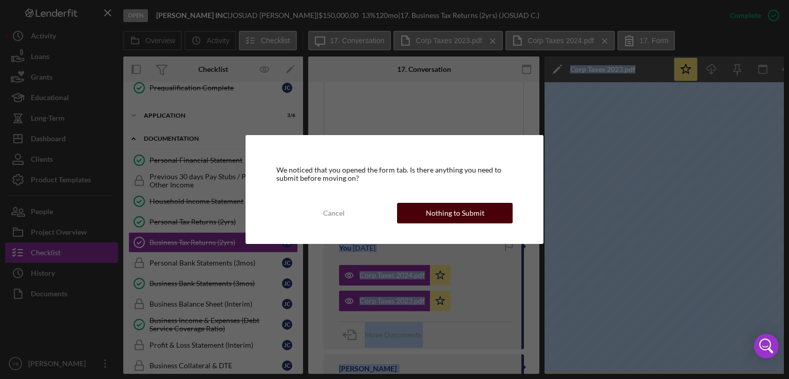
click at [427, 214] on button "Nothing to Submit" at bounding box center [455, 213] width 116 height 21
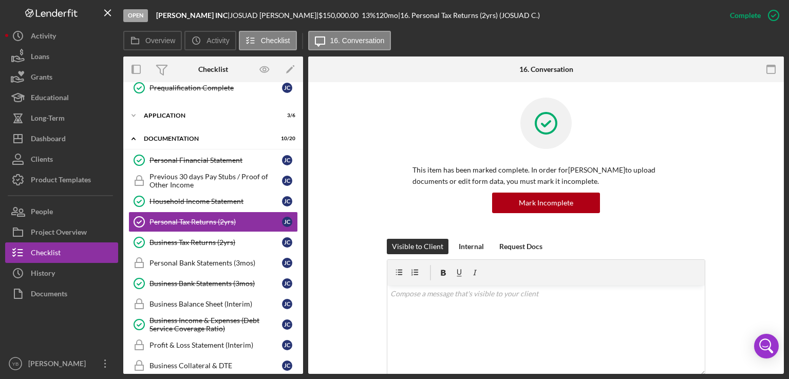
click at [755, 208] on div "This item has been marked complete. In order for [PERSON_NAME] to upload docume…" at bounding box center [546, 168] width 445 height 141
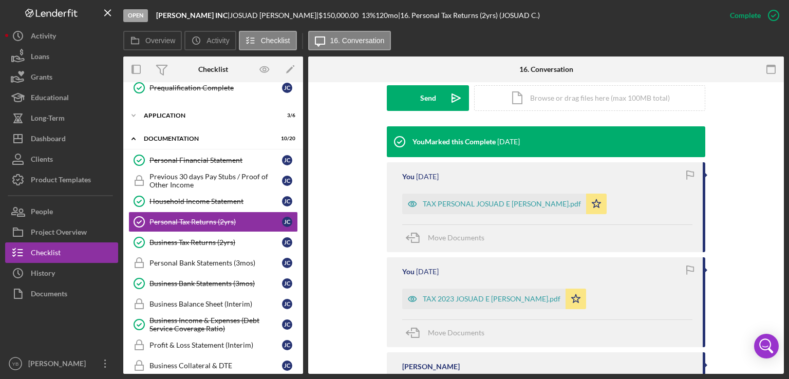
scroll to position [359, 0]
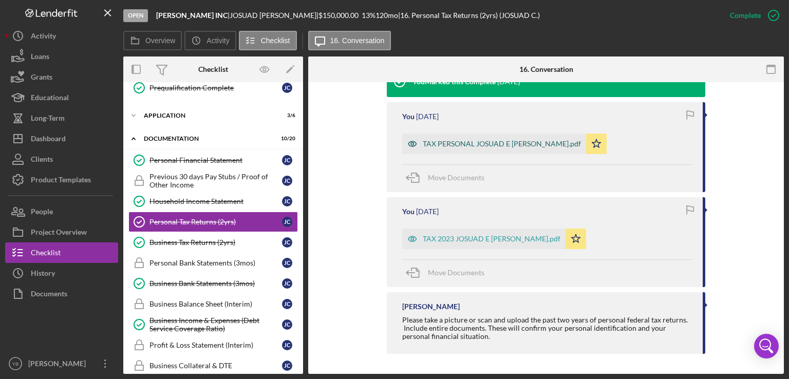
click at [494, 145] on div "TAX PERSONAL JOSUAD E [PERSON_NAME].pdf" at bounding box center [502, 144] width 158 height 8
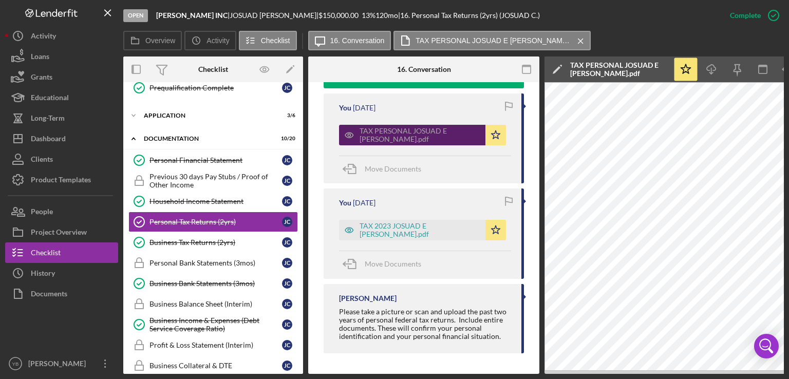
click at [429, 138] on div "TAX PERSONAL JOSUAD E [PERSON_NAME].pdf" at bounding box center [420, 135] width 121 height 16
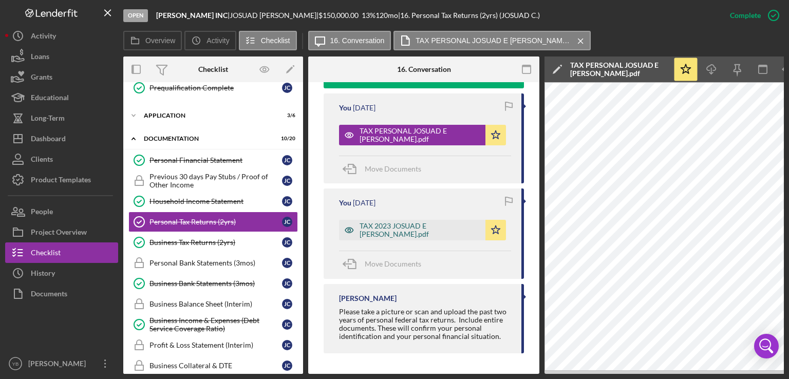
click at [394, 238] on div "TAX 2023 JOSUAD E [PERSON_NAME].pdf" at bounding box center [420, 230] width 121 height 16
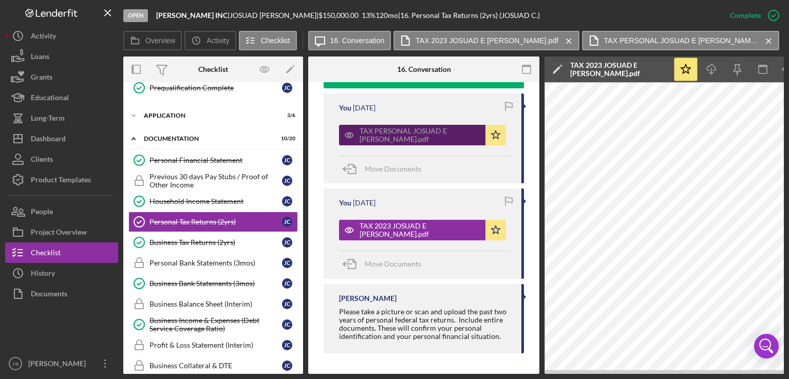
click at [380, 143] on div "TAX PERSONAL JOSUAD E [PERSON_NAME].pdf" at bounding box center [420, 135] width 121 height 16
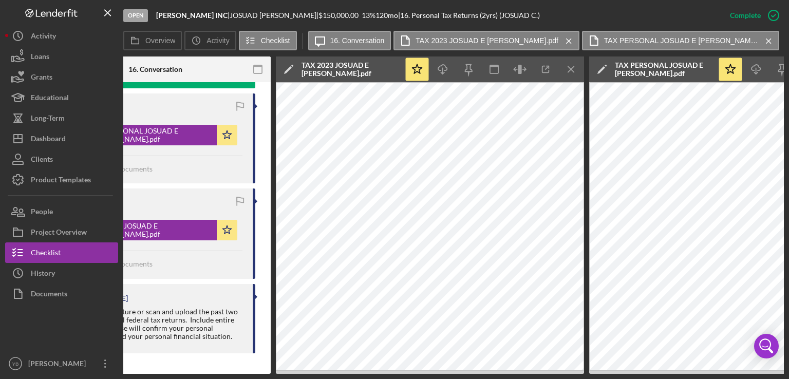
scroll to position [0, 261]
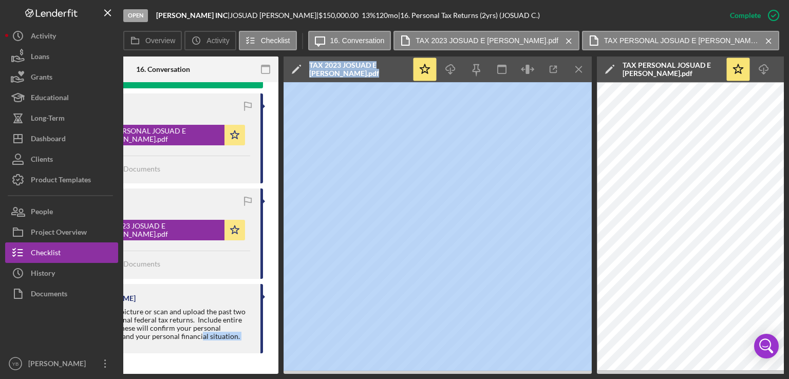
drag, startPoint x: 292, startPoint y: 374, endPoint x: 199, endPoint y: 366, distance: 93.3
click at [199, 366] on div "Open [PERSON_NAME] INC | [PERSON_NAME] | $150,000.00 13 % 120 mo | 16. Personal…" at bounding box center [394, 189] width 789 height 379
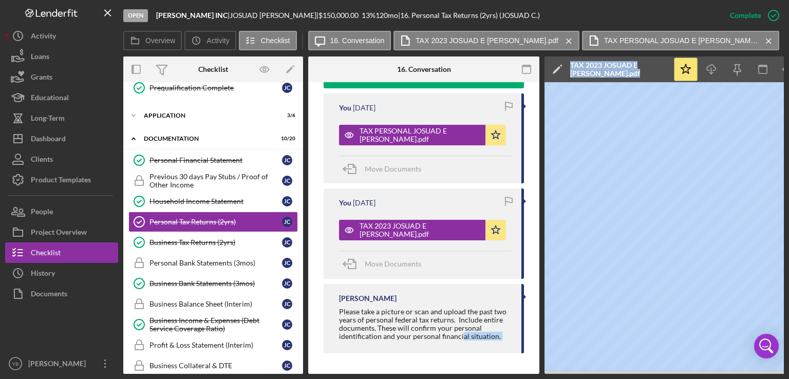
scroll to position [382, 0]
click at [403, 139] on div "TAX PERSONAL JOSUAD E [PERSON_NAME].pdf" at bounding box center [420, 135] width 121 height 16
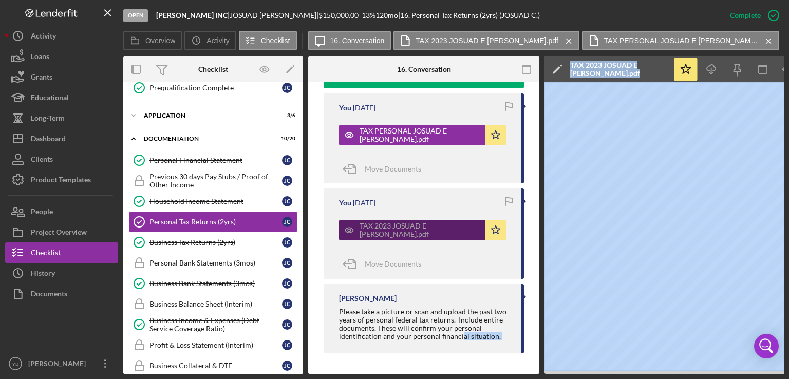
click at [394, 238] on div "TAX 2023 JOSUAD E [PERSON_NAME].pdf" at bounding box center [420, 230] width 121 height 16
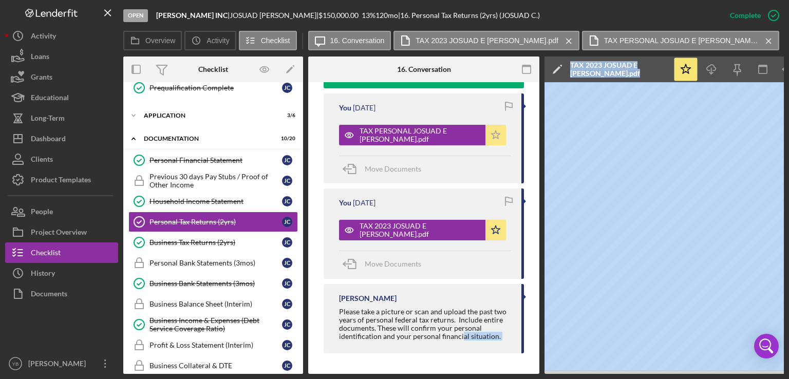
click at [497, 139] on polygon "button" at bounding box center [496, 134] width 9 height 8
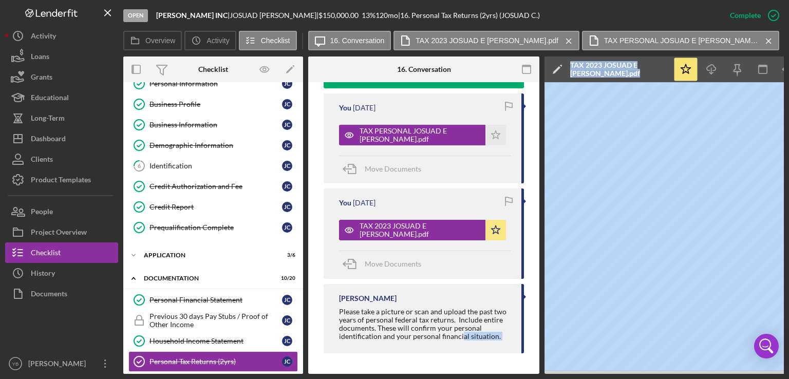
scroll to position [32, 0]
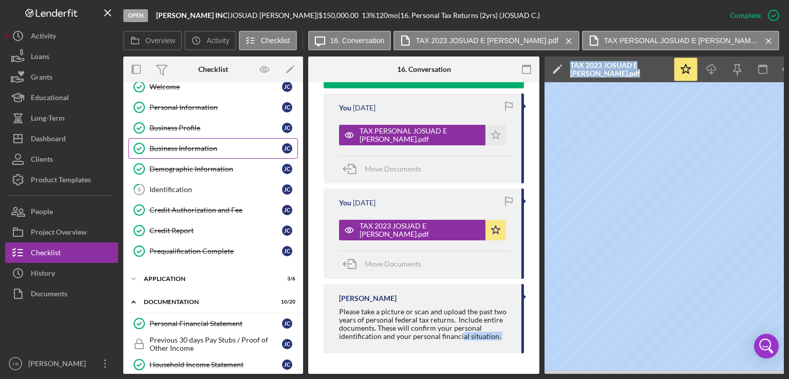
click at [171, 149] on div "Business Information" at bounding box center [215, 148] width 133 height 8
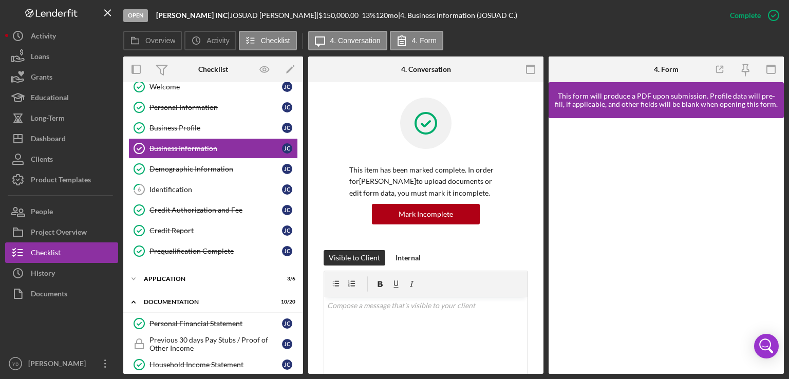
click at [541, 152] on div "Overview Internal Workflow Stage Open Icon/Dropdown Arrow Archive (can unarchiv…" at bounding box center [453, 214] width 661 height 317
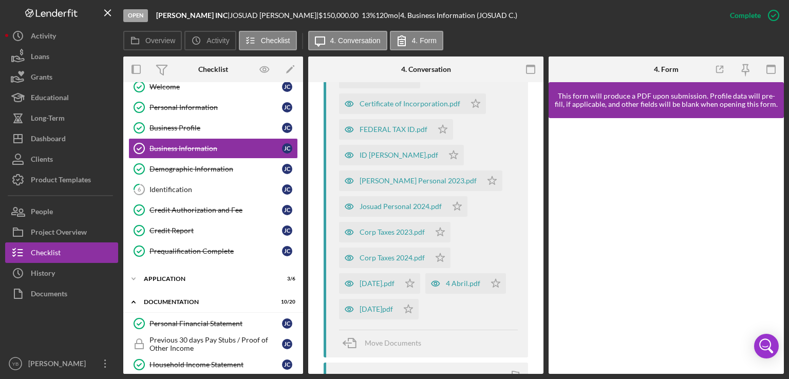
scroll to position [686, 0]
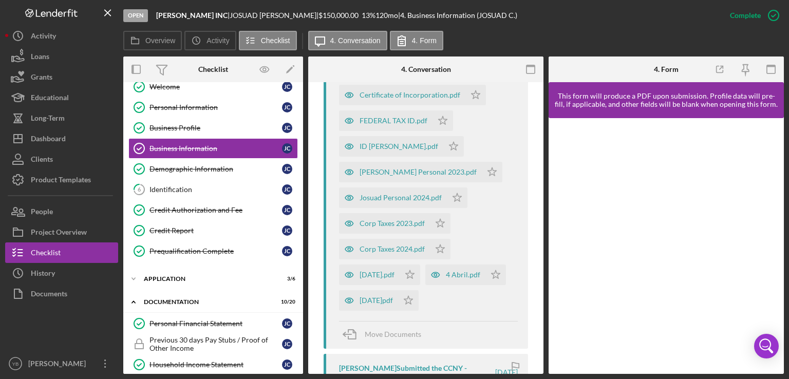
drag, startPoint x: 544, startPoint y: 295, endPoint x: 541, endPoint y: 268, distance: 28.0
click at [541, 268] on div "Overview Internal Workflow Stage Open Icon/Dropdown Arrow Archive (can unarchiv…" at bounding box center [453, 214] width 661 height 317
click at [407, 202] on div "Josuad Personal 2024.pdf" at bounding box center [401, 198] width 82 height 8
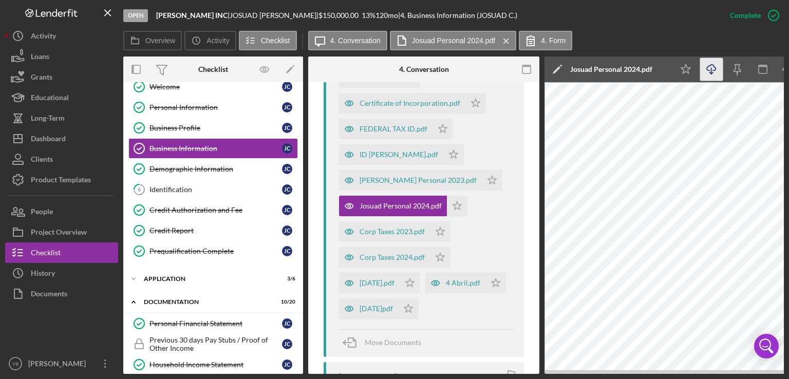
click at [710, 73] on polyline "button" at bounding box center [711, 73] width 4 height 2
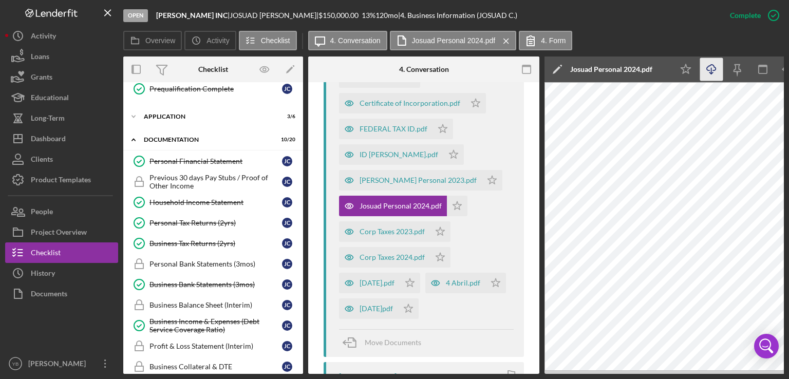
scroll to position [199, 0]
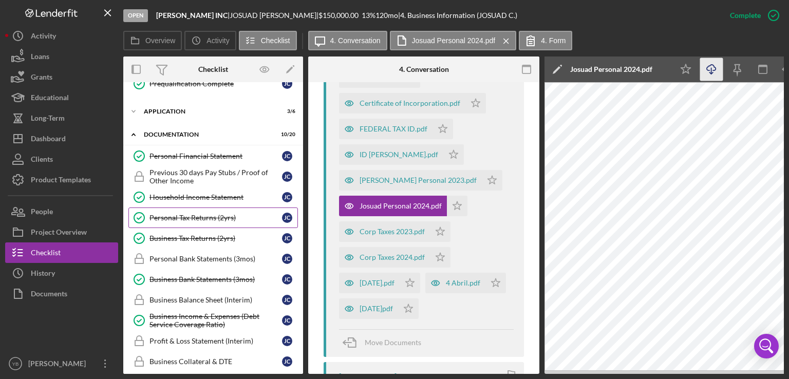
click at [195, 214] on div "Personal Tax Returns (2yrs)" at bounding box center [215, 218] width 133 height 8
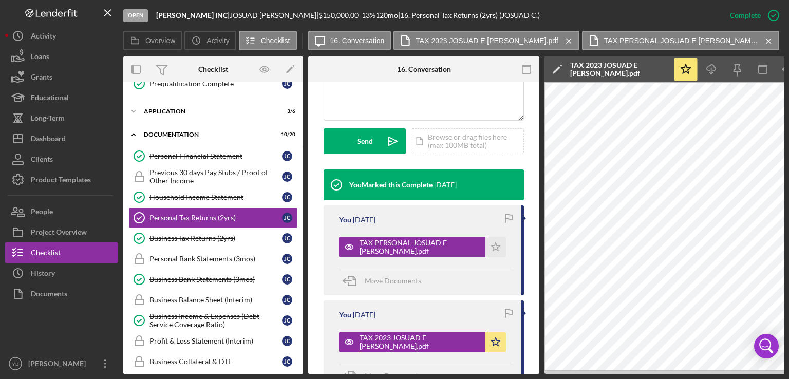
scroll to position [267, 0]
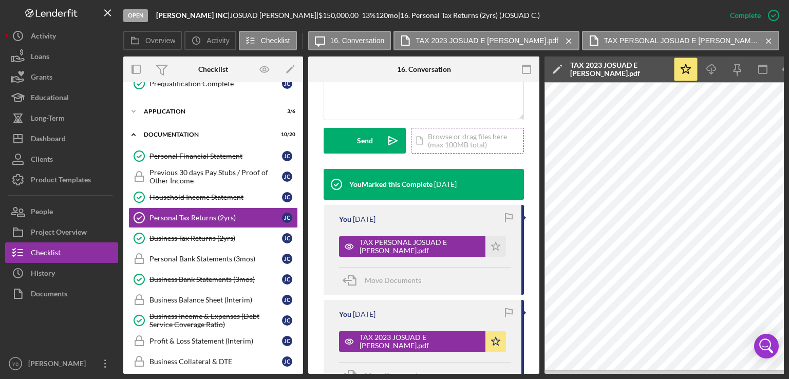
click at [449, 154] on div "Icon/Document Browse or drag files here (max 100MB total) Tap to choose files o…" at bounding box center [467, 141] width 113 height 26
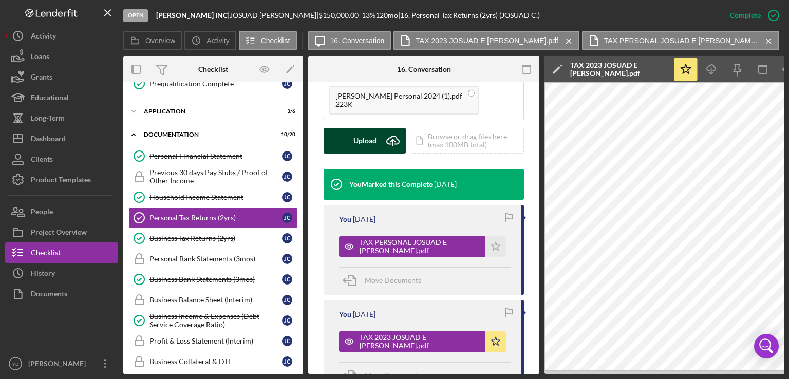
click at [370, 149] on div "Upload" at bounding box center [364, 141] width 23 height 26
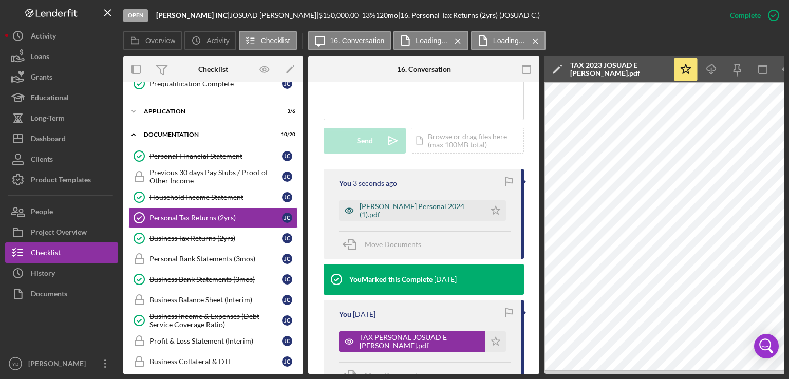
click at [399, 221] on div "[PERSON_NAME] Personal 2024 (1).pdf" at bounding box center [412, 210] width 146 height 21
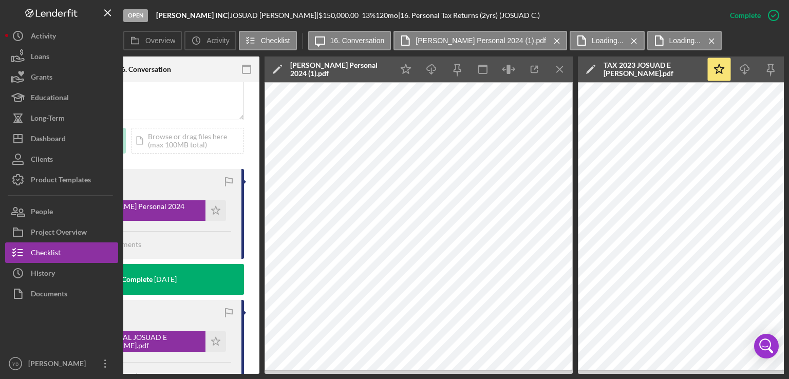
scroll to position [0, 281]
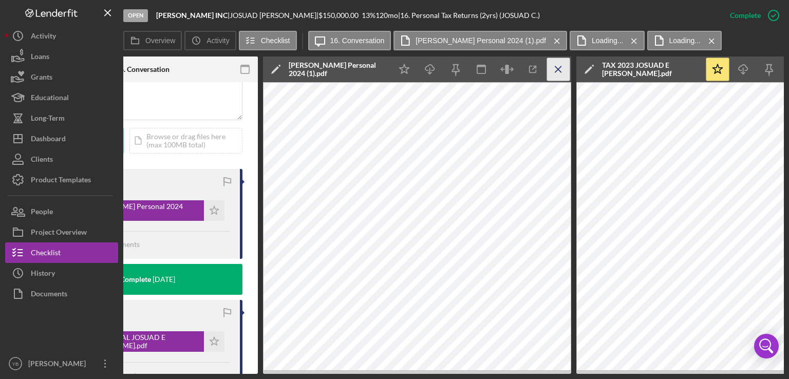
click at [557, 68] on line "button" at bounding box center [558, 69] width 6 height 6
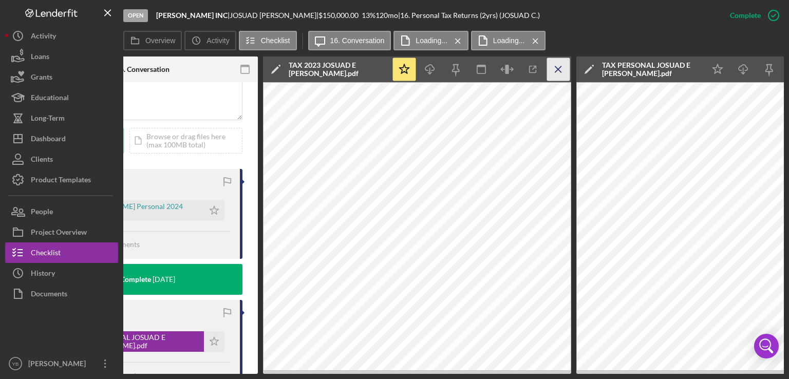
click at [560, 71] on line "button" at bounding box center [558, 69] width 6 height 6
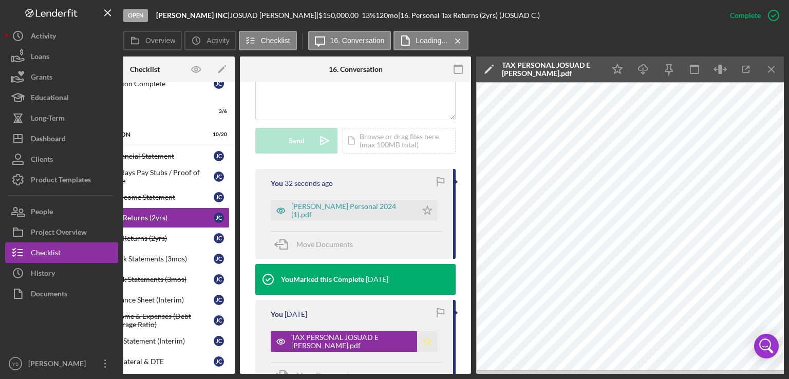
click at [427, 352] on icon "Icon/Star" at bounding box center [427, 341] width 21 height 21
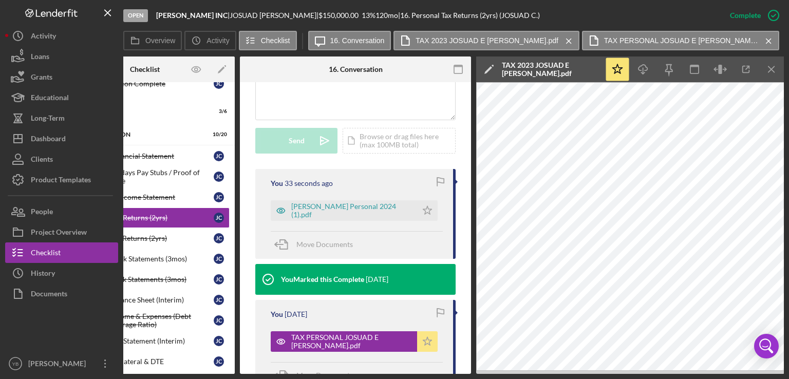
click at [427, 352] on icon "Icon/Star" at bounding box center [427, 341] width 21 height 21
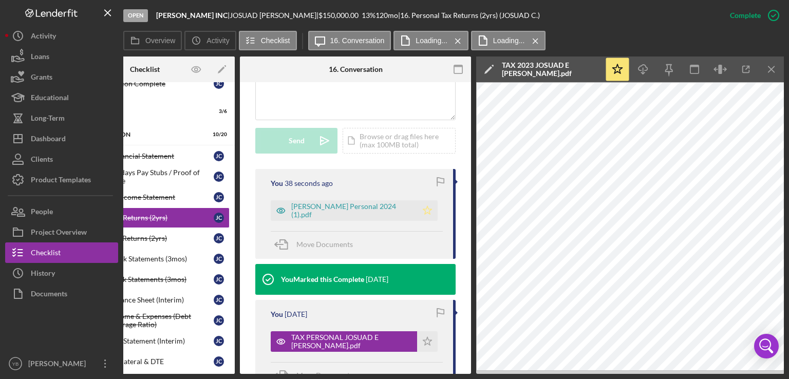
click at [417, 219] on icon "Icon/Star" at bounding box center [427, 210] width 21 height 21
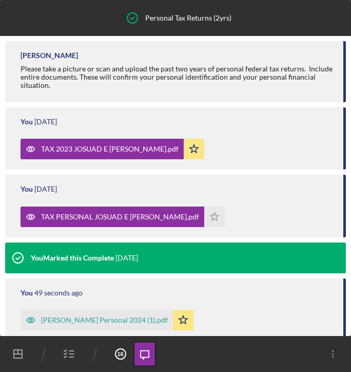
scroll to position [148, 0]
